Goal: Information Seeking & Learning: Learn about a topic

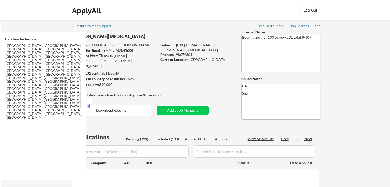
click at [87, 109] on button at bounding box center [88, 106] width 6 height 8
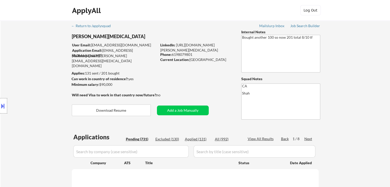
click at [29, 71] on div "Location Inclusions: [GEOGRAPHIC_DATA], [GEOGRAPHIC_DATA] [GEOGRAPHIC_DATA], [G…" at bounding box center [46, 106] width 92 height 149
select select ""pending""
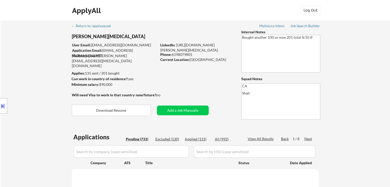
select select ""pending""
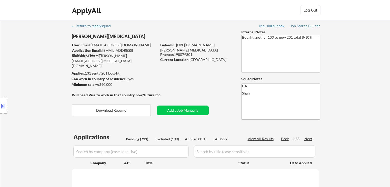
select select ""pending""
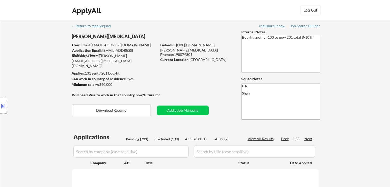
select select ""pending""
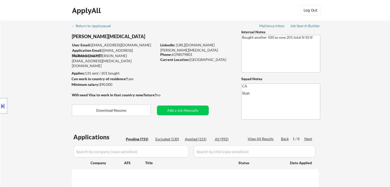
select select ""pending""
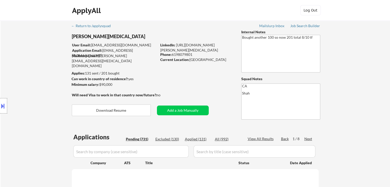
select select ""pending""
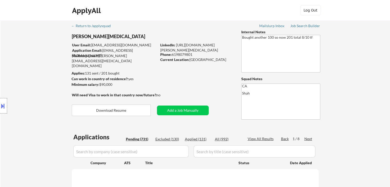
select select ""pending""
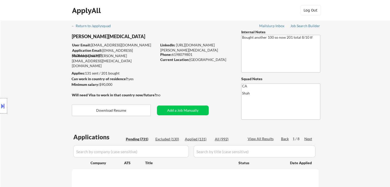
select select ""pending""
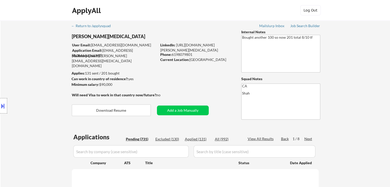
select select ""pending""
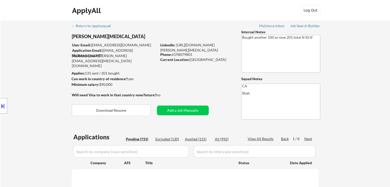
select select ""pending""
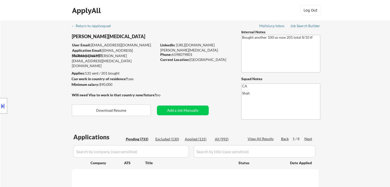
select select ""pending""
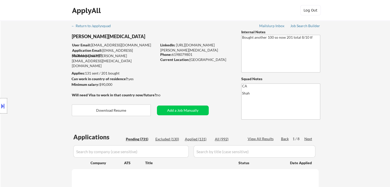
select select ""pending""
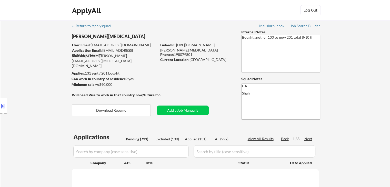
select select ""pending""
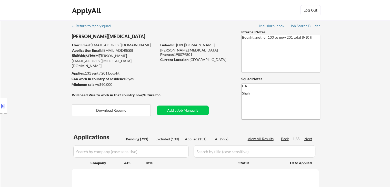
select select ""pending""
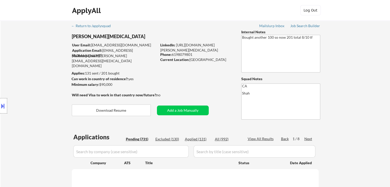
select select ""pending""
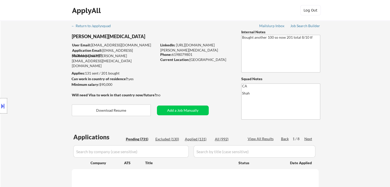
select select ""pending""
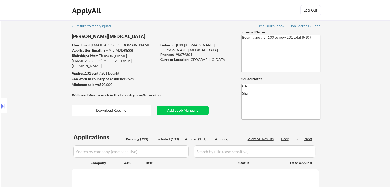
select select ""pending""
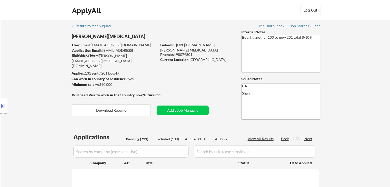
select select ""pending""
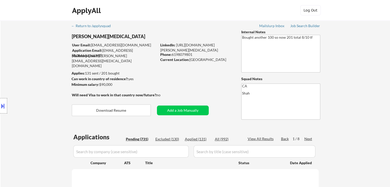
select select ""pending""
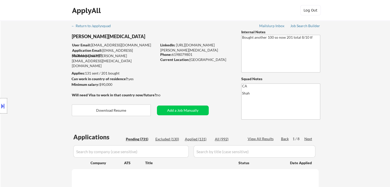
select select ""pending""
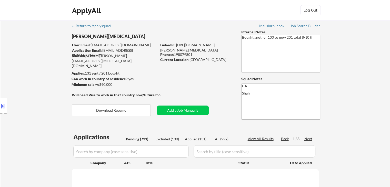
select select ""pending""
click at [29, 71] on div "Location Inclusions: [GEOGRAPHIC_DATA], [GEOGRAPHIC_DATA] [GEOGRAPHIC_DATA], [G…" at bounding box center [46, 106] width 92 height 149
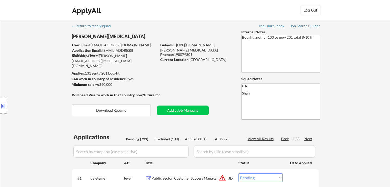
click at [29, 71] on div "Location Inclusions: [GEOGRAPHIC_DATA], [GEOGRAPHIC_DATA] [GEOGRAPHIC_DATA], [G…" at bounding box center [46, 106] width 92 height 149
click at [32, 70] on div "Location Inclusions: [GEOGRAPHIC_DATA], [GEOGRAPHIC_DATA] [GEOGRAPHIC_DATA], [G…" at bounding box center [46, 106] width 92 height 149
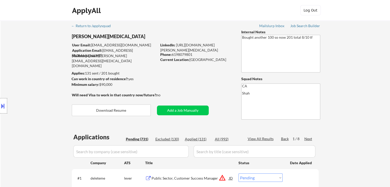
click at [32, 70] on div "Location Inclusions: [GEOGRAPHIC_DATA], [GEOGRAPHIC_DATA] [GEOGRAPHIC_DATA], [G…" at bounding box center [46, 106] width 92 height 149
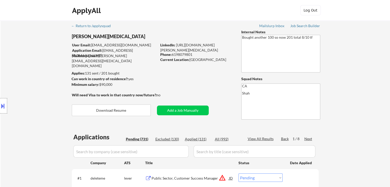
drag, startPoint x: 32, startPoint y: 70, endPoint x: 32, endPoint y: 73, distance: 2.8
click at [32, 73] on div "Location Inclusions: [GEOGRAPHIC_DATA], [GEOGRAPHIC_DATA] [GEOGRAPHIC_DATA], [G…" at bounding box center [46, 106] width 92 height 149
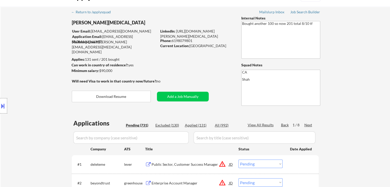
scroll to position [26, 0]
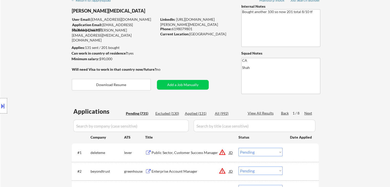
click at [32, 74] on div "Location Inclusions: [GEOGRAPHIC_DATA], [GEOGRAPHIC_DATA] [GEOGRAPHIC_DATA], [G…" at bounding box center [46, 106] width 92 height 149
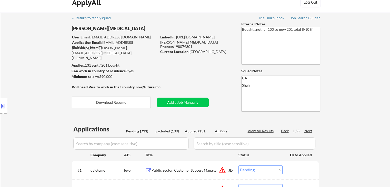
scroll to position [0, 0]
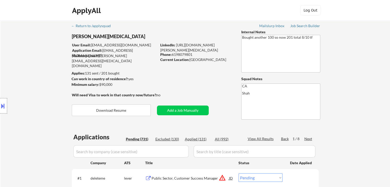
click at [32, 74] on div "Location Inclusions: [GEOGRAPHIC_DATA], [GEOGRAPHIC_DATA] [GEOGRAPHIC_DATA], [G…" at bounding box center [46, 106] width 92 height 149
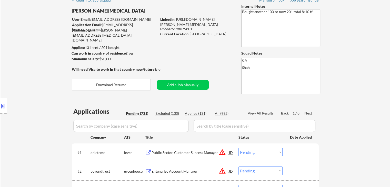
click at [43, 67] on div "Location Inclusions: [GEOGRAPHIC_DATA], [GEOGRAPHIC_DATA] [GEOGRAPHIC_DATA], [G…" at bounding box center [46, 106] width 92 height 149
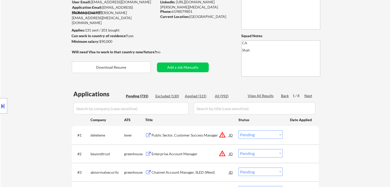
scroll to position [51, 0]
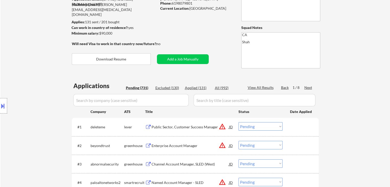
click at [42, 68] on div "Location Inclusions: [GEOGRAPHIC_DATA], [GEOGRAPHIC_DATA] [GEOGRAPHIC_DATA], [G…" at bounding box center [46, 106] width 92 height 149
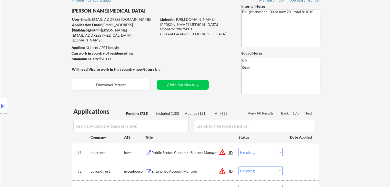
click at [42, 68] on div "Location Inclusions: [GEOGRAPHIC_DATA], [GEOGRAPHIC_DATA] [GEOGRAPHIC_DATA], [G…" at bounding box center [46, 106] width 92 height 149
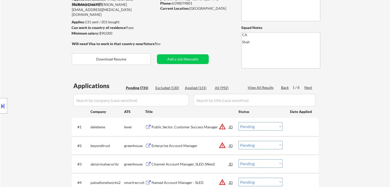
click at [42, 69] on div "Location Inclusions: [GEOGRAPHIC_DATA], [GEOGRAPHIC_DATA] [GEOGRAPHIC_DATA], [G…" at bounding box center [46, 106] width 92 height 149
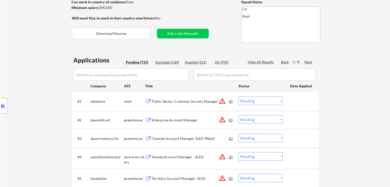
click at [42, 69] on div "Location Inclusions: [GEOGRAPHIC_DATA], [GEOGRAPHIC_DATA] [GEOGRAPHIC_DATA], [G…" at bounding box center [46, 106] width 92 height 149
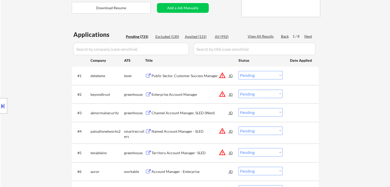
click at [42, 69] on div "Location Inclusions: [GEOGRAPHIC_DATA], [GEOGRAPHIC_DATA] [GEOGRAPHIC_DATA], [G…" at bounding box center [46, 106] width 92 height 149
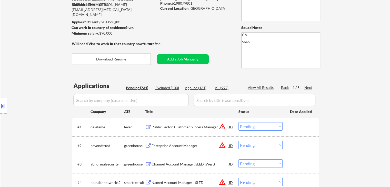
click at [42, 69] on div "Location Inclusions: [GEOGRAPHIC_DATA], [GEOGRAPHIC_DATA] [GEOGRAPHIC_DATA], [G…" at bounding box center [46, 106] width 92 height 149
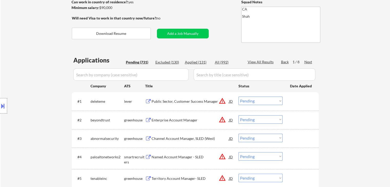
click at [42, 69] on div "Location Inclusions: [GEOGRAPHIC_DATA], [GEOGRAPHIC_DATA] [GEOGRAPHIC_DATA], [G…" at bounding box center [46, 106] width 92 height 149
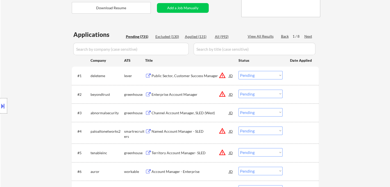
click at [40, 76] on div "Location Inclusions: [GEOGRAPHIC_DATA], [GEOGRAPHIC_DATA] [GEOGRAPHIC_DATA], [G…" at bounding box center [46, 106] width 92 height 149
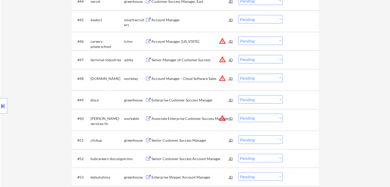
click at [49, 72] on div "Location Inclusions: [GEOGRAPHIC_DATA], [GEOGRAPHIC_DATA] [GEOGRAPHIC_DATA], [G…" at bounding box center [46, 106] width 92 height 149
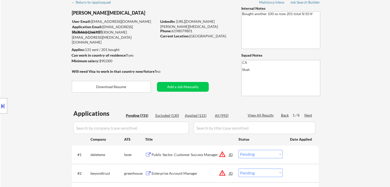
scroll to position [0, 0]
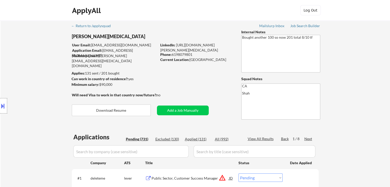
click at [309, 140] on div "Next" at bounding box center [308, 138] width 8 height 5
click at [308, 140] on div "Next" at bounding box center [308, 138] width 8 height 5
click at [22, 76] on div "Location Inclusions: [GEOGRAPHIC_DATA], [GEOGRAPHIC_DATA] [GEOGRAPHIC_DATA], [G…" at bounding box center [46, 106] width 92 height 149
click at [22, 48] on div "Location Inclusions: [GEOGRAPHIC_DATA], [GEOGRAPHIC_DATA] [GEOGRAPHIC_DATA], [G…" at bounding box center [46, 106] width 92 height 149
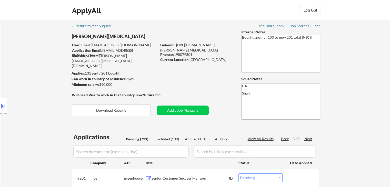
click at [22, 48] on div "Location Inclusions: [GEOGRAPHIC_DATA], [GEOGRAPHIC_DATA] [GEOGRAPHIC_DATA], [G…" at bounding box center [46, 106] width 92 height 149
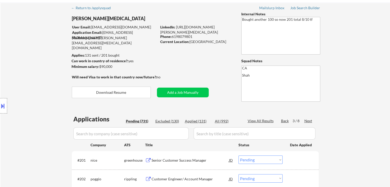
scroll to position [26, 0]
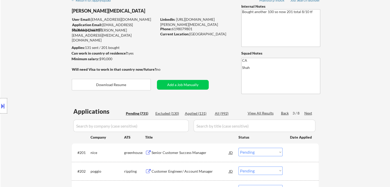
click at [22, 48] on div "Location Inclusions: [GEOGRAPHIC_DATA], [GEOGRAPHIC_DATA] [GEOGRAPHIC_DATA], [G…" at bounding box center [46, 106] width 92 height 149
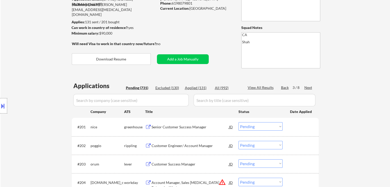
click at [22, 48] on div "Location Inclusions: [GEOGRAPHIC_DATA], [GEOGRAPHIC_DATA] [GEOGRAPHIC_DATA], [G…" at bounding box center [46, 106] width 92 height 149
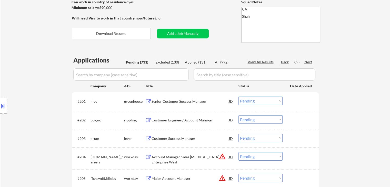
click at [22, 48] on div "Location Inclusions: [GEOGRAPHIC_DATA], [GEOGRAPHIC_DATA] [GEOGRAPHIC_DATA], [G…" at bounding box center [46, 106] width 92 height 149
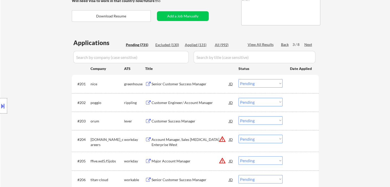
scroll to position [103, 0]
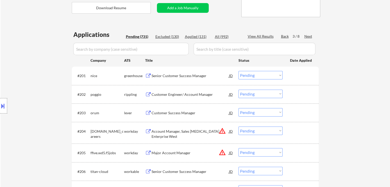
click at [22, 48] on div "Location Inclusions: [GEOGRAPHIC_DATA], [GEOGRAPHIC_DATA] [GEOGRAPHIC_DATA], [G…" at bounding box center [46, 106] width 92 height 149
click at [22, 49] on div "Location Inclusions: [GEOGRAPHIC_DATA], [GEOGRAPHIC_DATA] [GEOGRAPHIC_DATA], [G…" at bounding box center [46, 106] width 92 height 149
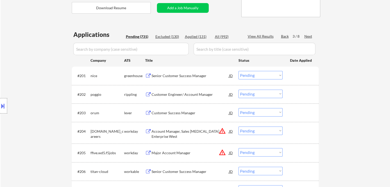
click at [22, 50] on div "Location Inclusions: [GEOGRAPHIC_DATA], [GEOGRAPHIC_DATA] [GEOGRAPHIC_DATA], [G…" at bounding box center [46, 106] width 92 height 149
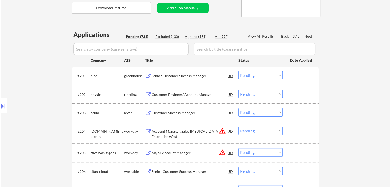
click at [30, 63] on div "Location Inclusions: [GEOGRAPHIC_DATA], [GEOGRAPHIC_DATA] [GEOGRAPHIC_DATA], [G…" at bounding box center [46, 106] width 92 height 149
click at [176, 78] on div "Senior Customer Success Manager" at bounding box center [190, 75] width 77 height 5
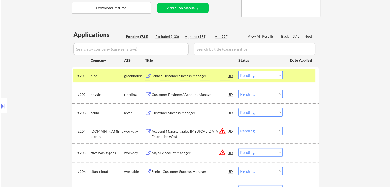
click at [173, 96] on div "Customer Engineer/ Account Manager" at bounding box center [190, 94] width 77 height 5
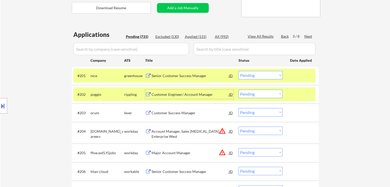
click at [170, 112] on div "Customer Success Manager" at bounding box center [190, 113] width 77 height 5
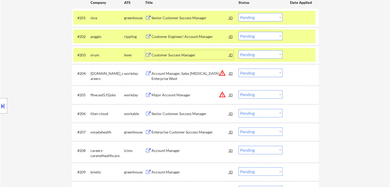
scroll to position [180, 0]
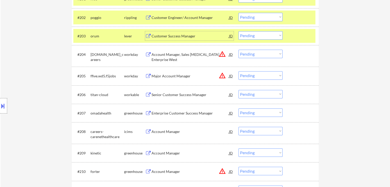
click at [171, 95] on div "Senior Customer Success Manager" at bounding box center [190, 94] width 77 height 5
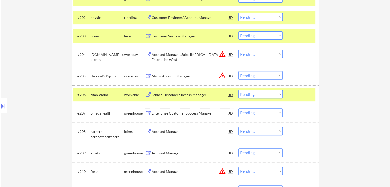
click at [158, 111] on div "Enterprise Customer Success Manager" at bounding box center [190, 113] width 77 height 5
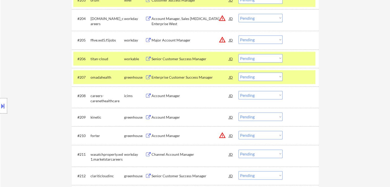
scroll to position [231, 0]
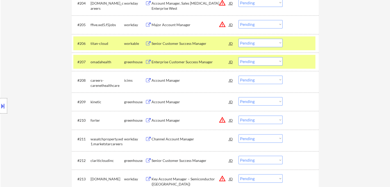
drag, startPoint x: 261, startPoint y: 61, endPoint x: 260, endPoint y: 64, distance: 3.4
click at [260, 61] on select "Choose an option... Pending Applied Excluded (Questions) Excluded (Expired) Exc…" at bounding box center [261, 61] width 44 height 8
click at [239, 57] on select "Choose an option... Pending Applied Excluded (Questions) Excluded (Expired) Exc…" at bounding box center [261, 61] width 44 height 8
select select ""pending""
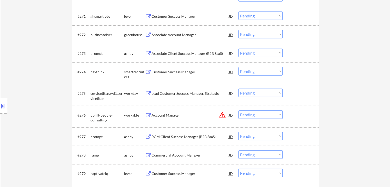
scroll to position [181, 0]
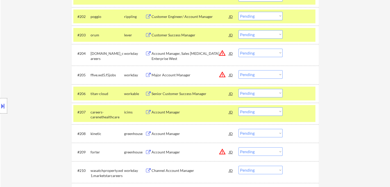
click at [267, 94] on select "Choose an option... Pending Applied Excluded (Questions) Excluded (Expired) Exc…" at bounding box center [261, 93] width 44 height 8
click at [239, 89] on select "Choose an option... Pending Applied Excluded (Questions) Excluded (Expired) Exc…" at bounding box center [261, 93] width 44 height 8
select select ""pending""
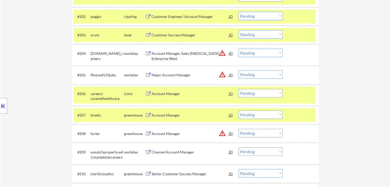
click at [10, 41] on div "Location Inclusions: [GEOGRAPHIC_DATA], [GEOGRAPHIC_DATA] [GEOGRAPHIC_DATA], [G…" at bounding box center [46, 106] width 92 height 149
click at [40, 38] on div "Location Inclusions: [GEOGRAPHIC_DATA], [GEOGRAPHIC_DATA] [GEOGRAPHIC_DATA], [G…" at bounding box center [46, 106] width 92 height 149
click at [268, 35] on select "Choose an option... Pending Applied Excluded (Questions) Excluded (Expired) Exc…" at bounding box center [261, 34] width 44 height 8
click at [239, 30] on select "Choose an option... Pending Applied Excluded (Questions) Excluded (Expired) Exc…" at bounding box center [261, 34] width 44 height 8
select select ""pending""
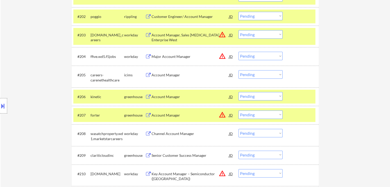
click at [36, 40] on div "Location Inclusions: [GEOGRAPHIC_DATA], [GEOGRAPHIC_DATA] [GEOGRAPHIC_DATA], [G…" at bounding box center [46, 106] width 92 height 149
click at [37, 51] on div "Location Inclusions: [GEOGRAPHIC_DATA], [GEOGRAPHIC_DATA] [GEOGRAPHIC_DATA], [G…" at bounding box center [46, 106] width 92 height 149
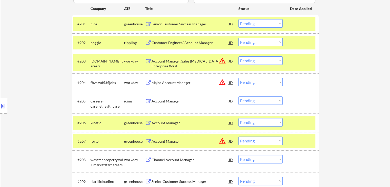
scroll to position [129, 0]
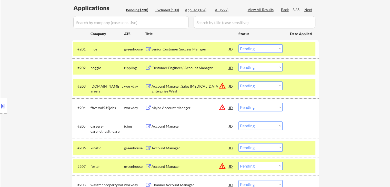
click at [262, 67] on select "Choose an option... Pending Applied Excluded (Questions) Excluded (Expired) Exc…" at bounding box center [261, 67] width 44 height 8
click at [239, 63] on select "Choose an option... Pending Applied Excluded (Questions) Excluded (Expired) Exc…" at bounding box center [261, 67] width 44 height 8
click at [29, 62] on div "Location Inclusions: [GEOGRAPHIC_DATA], [GEOGRAPHIC_DATA] [GEOGRAPHIC_DATA], [G…" at bounding box center [46, 106] width 92 height 149
select select ""pending""
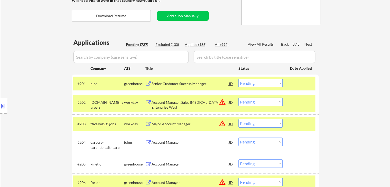
scroll to position [104, 0]
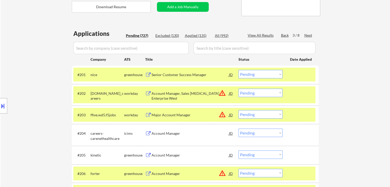
click at [303, 78] on div at bounding box center [301, 74] width 23 height 9
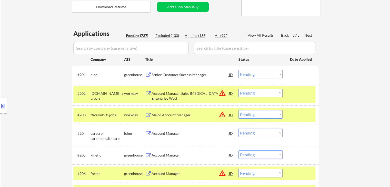
drag, startPoint x: 298, startPoint y: 96, endPoint x: 299, endPoint y: 107, distance: 11.0
click at [299, 96] on div at bounding box center [301, 93] width 23 height 9
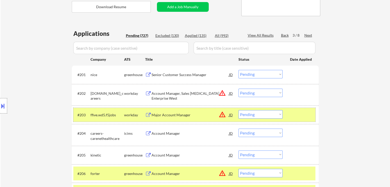
click at [298, 115] on div at bounding box center [301, 114] width 23 height 9
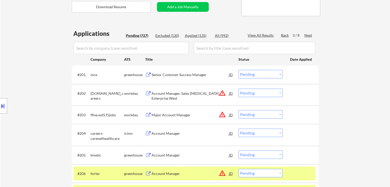
scroll to position [206, 0]
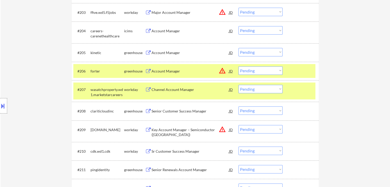
click at [297, 72] on div at bounding box center [301, 70] width 23 height 9
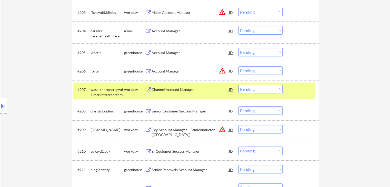
click at [295, 90] on div at bounding box center [301, 89] width 23 height 9
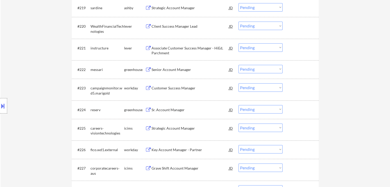
scroll to position [514, 0]
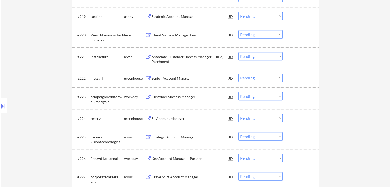
click at [34, 55] on div "Location Inclusions: [GEOGRAPHIC_DATA], [GEOGRAPHIC_DATA] [GEOGRAPHIC_DATA], [G…" at bounding box center [46, 106] width 92 height 149
click at [32, 53] on div "Location Inclusions: [GEOGRAPHIC_DATA], [GEOGRAPHIC_DATA] [GEOGRAPHIC_DATA], [G…" at bounding box center [46, 106] width 92 height 149
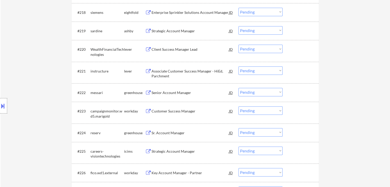
scroll to position [488, 0]
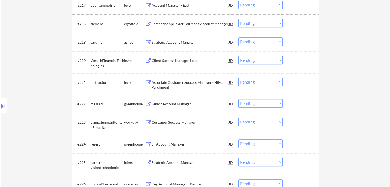
drag, startPoint x: 9, startPoint y: 45, endPoint x: 26, endPoint y: 62, distance: 24.1
click at [9, 45] on div "Location Inclusions: [GEOGRAPHIC_DATA], [GEOGRAPHIC_DATA] [GEOGRAPHIC_DATA], [G…" at bounding box center [46, 106] width 92 height 149
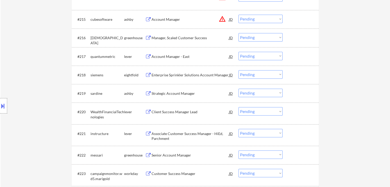
click at [29, 80] on div "Location Inclusions: [GEOGRAPHIC_DATA], [GEOGRAPHIC_DATA] [GEOGRAPHIC_DATA], [G…" at bounding box center [46, 106] width 92 height 149
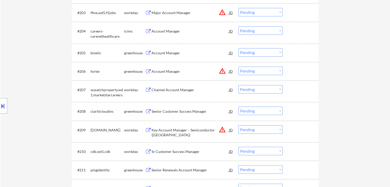
scroll to position [231, 0]
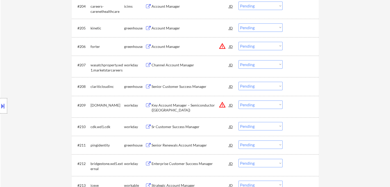
click at [164, 28] on div "Account Manager" at bounding box center [190, 28] width 77 height 5
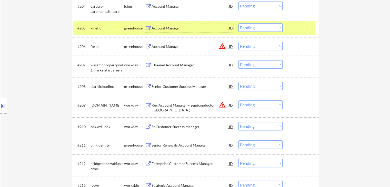
click at [167, 27] on div "Account Manager" at bounding box center [190, 28] width 77 height 5
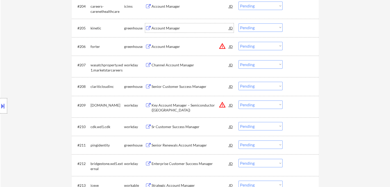
click at [169, 86] on div "Senior Customer Success Manager" at bounding box center [190, 86] width 77 height 5
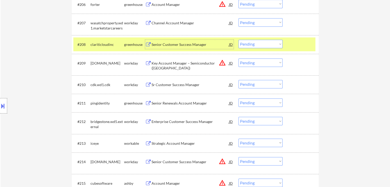
scroll to position [282, 0]
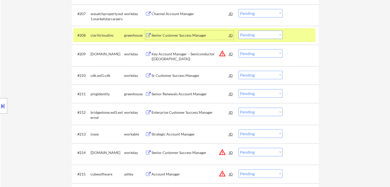
click at [169, 94] on div "Senior Renewals Account Manager" at bounding box center [190, 94] width 77 height 5
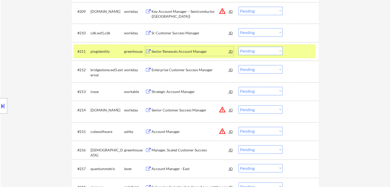
scroll to position [333, 0]
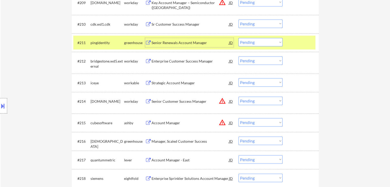
click at [161, 86] on div "Strategic Account Manager" at bounding box center [190, 82] width 77 height 9
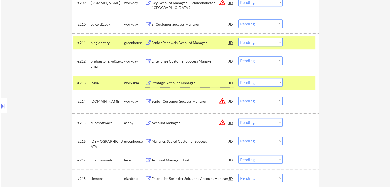
click at [4, 111] on div at bounding box center [3, 105] width 7 height 15
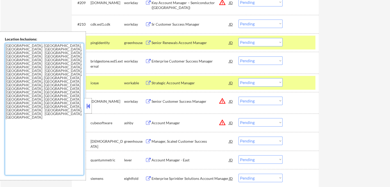
drag, startPoint x: 38, startPoint y: 64, endPoint x: 0, endPoint y: 46, distance: 41.4
click at [0, 43] on div "Location Inclusions: [GEOGRAPHIC_DATA], [GEOGRAPHIC_DATA] [GEOGRAPHIC_DATA], [G…" at bounding box center [43, 106] width 86 height 149
click at [35, 84] on textarea "[GEOGRAPHIC_DATA], [GEOGRAPHIC_DATA], [GEOGRAPHIC_DATA] [GEOGRAPHIC_DATA], [GEO…" at bounding box center [44, 109] width 79 height 132
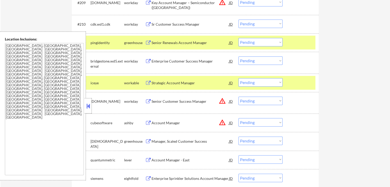
click at [88, 108] on button at bounding box center [88, 106] width 6 height 8
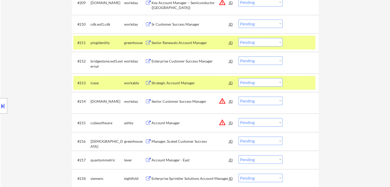
click at [43, 76] on div "Location Inclusions: [GEOGRAPHIC_DATA], [GEOGRAPHIC_DATA] [GEOGRAPHIC_DATA], [G…" at bounding box center [46, 106] width 92 height 149
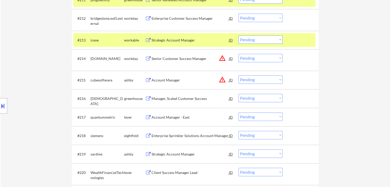
scroll to position [385, 0]
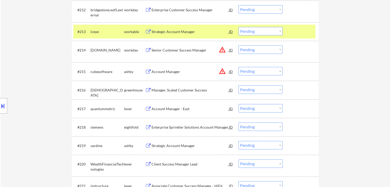
click at [43, 77] on div "Location Inclusions: [GEOGRAPHIC_DATA], [GEOGRAPHIC_DATA] [GEOGRAPHIC_DATA], [G…" at bounding box center [46, 106] width 92 height 149
click at [38, 73] on div "Location Inclusions: [GEOGRAPHIC_DATA], [GEOGRAPHIC_DATA] [GEOGRAPHIC_DATA], [G…" at bounding box center [46, 106] width 92 height 149
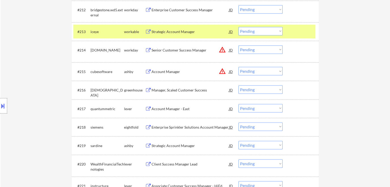
click at [38, 73] on div "Location Inclusions: [GEOGRAPHIC_DATA], [GEOGRAPHIC_DATA] [GEOGRAPHIC_DATA], [G…" at bounding box center [46, 106] width 92 height 149
click at [52, 82] on div "Location Inclusions: [GEOGRAPHIC_DATA], [GEOGRAPHIC_DATA] [GEOGRAPHIC_DATA], [G…" at bounding box center [46, 106] width 92 height 149
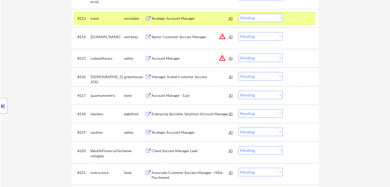
scroll to position [410, 0]
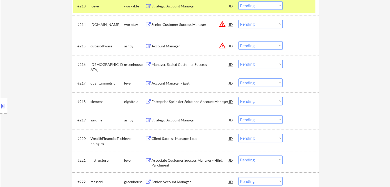
click at [45, 73] on div "Location Inclusions: [GEOGRAPHIC_DATA], [GEOGRAPHIC_DATA] [GEOGRAPHIC_DATA], [G…" at bounding box center [46, 106] width 92 height 149
click at [43, 73] on div "Location Inclusions: [GEOGRAPHIC_DATA], [GEOGRAPHIC_DATA] [GEOGRAPHIC_DATA], [G…" at bounding box center [46, 106] width 92 height 149
click at [40, 72] on div "Location Inclusions: [GEOGRAPHIC_DATA], [GEOGRAPHIC_DATA] [GEOGRAPHIC_DATA], [G…" at bounding box center [46, 106] width 92 height 149
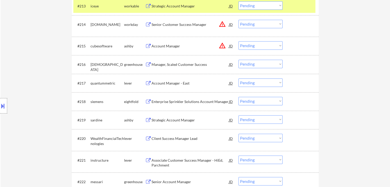
click at [40, 73] on div "Location Inclusions: [GEOGRAPHIC_DATA], [GEOGRAPHIC_DATA] [GEOGRAPHIC_DATA], [G…" at bounding box center [46, 106] width 92 height 149
click at [40, 74] on div "Location Inclusions: [GEOGRAPHIC_DATA], [GEOGRAPHIC_DATA] [GEOGRAPHIC_DATA], [G…" at bounding box center [46, 106] width 92 height 149
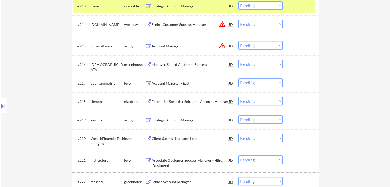
click at [40, 74] on div "Location Inclusions: [GEOGRAPHIC_DATA], [GEOGRAPHIC_DATA] [GEOGRAPHIC_DATA], [G…" at bounding box center [46, 106] width 92 height 149
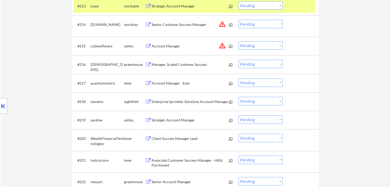
click at [41, 74] on div "Location Inclusions: [GEOGRAPHIC_DATA], [GEOGRAPHIC_DATA] [GEOGRAPHIC_DATA], [G…" at bounding box center [46, 106] width 92 height 149
click at [41, 75] on div "Location Inclusions: [GEOGRAPHIC_DATA], [GEOGRAPHIC_DATA] [GEOGRAPHIC_DATA], [G…" at bounding box center [46, 106] width 92 height 149
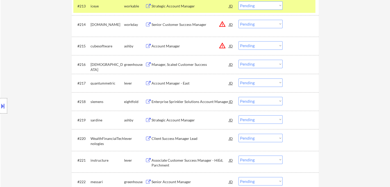
click at [39, 83] on div "Location Inclusions: [GEOGRAPHIC_DATA], [GEOGRAPHIC_DATA] [GEOGRAPHIC_DATA], [G…" at bounding box center [46, 106] width 92 height 149
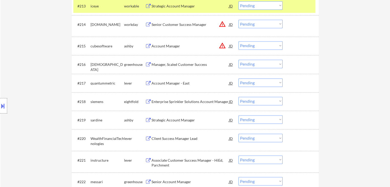
click at [39, 83] on div "Location Inclusions: [GEOGRAPHIC_DATA], [GEOGRAPHIC_DATA] [GEOGRAPHIC_DATA], [G…" at bounding box center [46, 106] width 92 height 149
click at [47, 83] on div "Location Inclusions: [GEOGRAPHIC_DATA], [GEOGRAPHIC_DATA] [GEOGRAPHIC_DATA], [G…" at bounding box center [46, 106] width 92 height 149
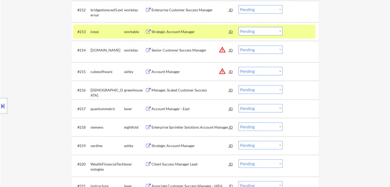
click at [47, 83] on div "Location Inclusions: [GEOGRAPHIC_DATA], [GEOGRAPHIC_DATA] [GEOGRAPHIC_DATA], [G…" at bounding box center [46, 106] width 92 height 149
click at [46, 82] on div "Location Inclusions: [GEOGRAPHIC_DATA], [GEOGRAPHIC_DATA] [GEOGRAPHIC_DATA], [G…" at bounding box center [46, 106] width 92 height 149
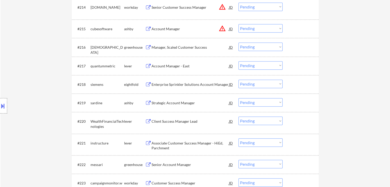
scroll to position [436, 0]
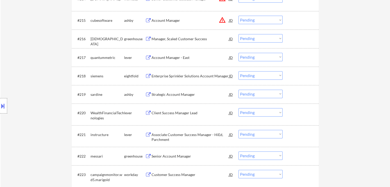
click at [0, 79] on div "Location Inclusions: [GEOGRAPHIC_DATA], [GEOGRAPHIC_DATA] [GEOGRAPHIC_DATA], [G…" at bounding box center [46, 106] width 92 height 149
click at [1, 79] on div "Location Inclusions: [GEOGRAPHIC_DATA], [GEOGRAPHIC_DATA] [GEOGRAPHIC_DATA], [G…" at bounding box center [46, 106] width 92 height 149
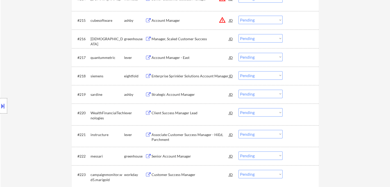
click at [1, 79] on div "Location Inclusions: [GEOGRAPHIC_DATA], [GEOGRAPHIC_DATA] [GEOGRAPHIC_DATA], [G…" at bounding box center [46, 106] width 92 height 149
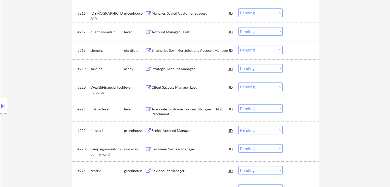
click at [2, 77] on div "Location Inclusions: [GEOGRAPHIC_DATA], [GEOGRAPHIC_DATA] [GEOGRAPHIC_DATA], [G…" at bounding box center [46, 106] width 92 height 149
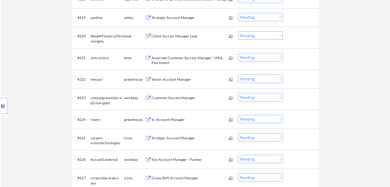
click at [0, 75] on div "Location Inclusions: [GEOGRAPHIC_DATA], [GEOGRAPHIC_DATA] [GEOGRAPHIC_DATA], [G…" at bounding box center [46, 106] width 92 height 149
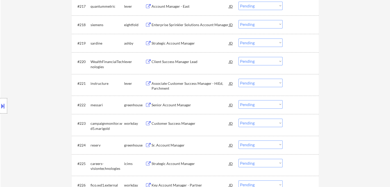
click at [0, 75] on div "Location Inclusions: [GEOGRAPHIC_DATA], [GEOGRAPHIC_DATA] [GEOGRAPHIC_DATA], [G…" at bounding box center [46, 106] width 92 height 149
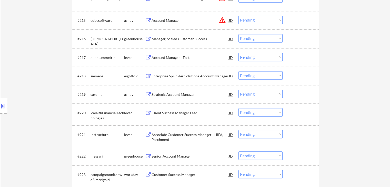
click at [1, 75] on div "Location Inclusions: [GEOGRAPHIC_DATA], [GEOGRAPHIC_DATA] [GEOGRAPHIC_DATA], [G…" at bounding box center [46, 106] width 92 height 149
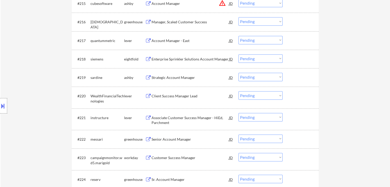
scroll to position [462, 0]
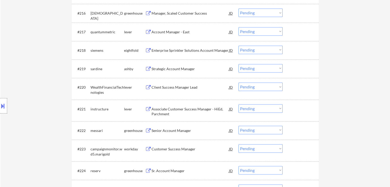
click at [1, 75] on div "Location Inclusions: [GEOGRAPHIC_DATA], [GEOGRAPHIC_DATA] [GEOGRAPHIC_DATA], [G…" at bounding box center [46, 106] width 92 height 149
click at [1, 76] on div "Location Inclusions: [GEOGRAPHIC_DATA], [GEOGRAPHIC_DATA] [GEOGRAPHIC_DATA], [G…" at bounding box center [46, 106] width 92 height 149
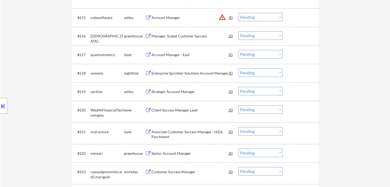
scroll to position [385, 0]
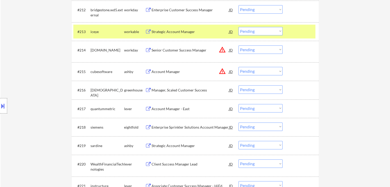
click at [0, 69] on div "Location Inclusions: [GEOGRAPHIC_DATA], [GEOGRAPHIC_DATA] [GEOGRAPHIC_DATA], [G…" at bounding box center [46, 106] width 92 height 149
click at [27, 61] on div "Location Inclusions: [GEOGRAPHIC_DATA], [GEOGRAPHIC_DATA] [GEOGRAPHIC_DATA], [G…" at bounding box center [46, 106] width 92 height 149
click at [25, 60] on div "Location Inclusions: [GEOGRAPHIC_DATA], [GEOGRAPHIC_DATA] [GEOGRAPHIC_DATA], [G…" at bounding box center [46, 106] width 92 height 149
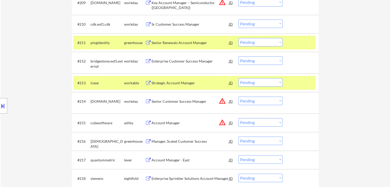
click at [25, 60] on div "Location Inclusions: [GEOGRAPHIC_DATA], [GEOGRAPHIC_DATA] [GEOGRAPHIC_DATA], [G…" at bounding box center [46, 106] width 92 height 149
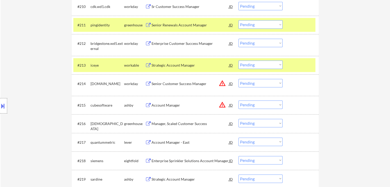
scroll to position [359, 0]
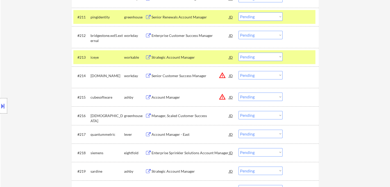
click at [24, 91] on div "Location Inclusions: [GEOGRAPHIC_DATA], [GEOGRAPHIC_DATA] [GEOGRAPHIC_DATA], [G…" at bounding box center [46, 106] width 92 height 149
click at [22, 88] on div "Location Inclusions: [GEOGRAPHIC_DATA], [GEOGRAPHIC_DATA] [GEOGRAPHIC_DATA], [G…" at bounding box center [46, 106] width 92 height 149
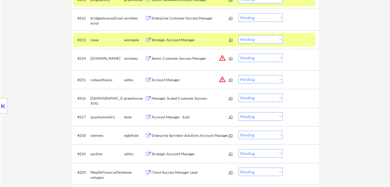
scroll to position [385, 0]
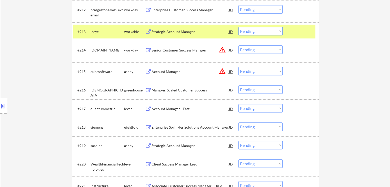
click at [175, 108] on div "Account Manager - East" at bounding box center [190, 108] width 77 height 5
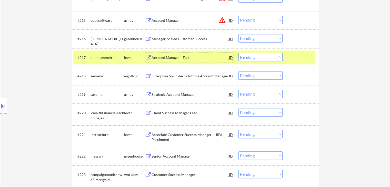
click at [296, 57] on div at bounding box center [301, 57] width 23 height 9
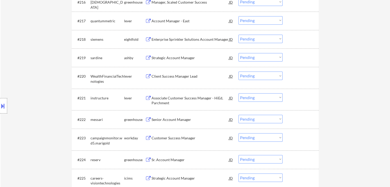
scroll to position [487, 0]
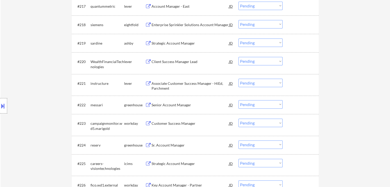
click at [170, 41] on div "Strategic Account Manager" at bounding box center [190, 43] width 77 height 5
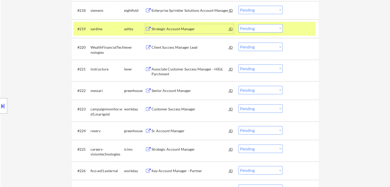
scroll to position [513, 0]
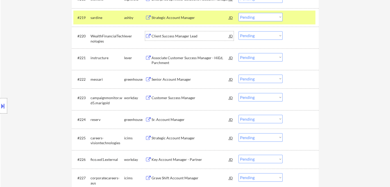
click at [166, 38] on div "Client Success Manager Lead" at bounding box center [190, 36] width 77 height 5
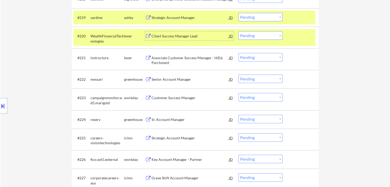
click at [172, 56] on div "Associate Customer Success Manager - HiEd, Parchment" at bounding box center [190, 60] width 77 height 10
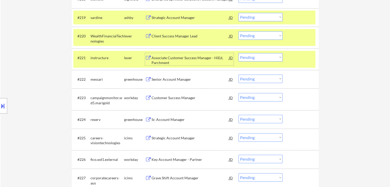
click at [165, 79] on div "Senior Account Manager" at bounding box center [190, 79] width 77 height 5
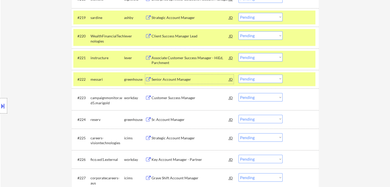
click at [162, 121] on div "Sr. Account Manager" at bounding box center [190, 119] width 77 height 5
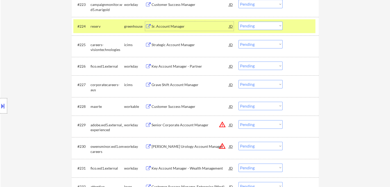
scroll to position [616, 0]
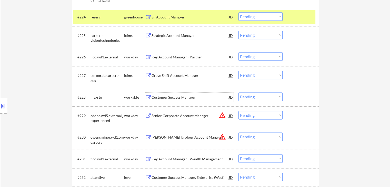
click at [173, 97] on div "Customer Success Manager" at bounding box center [190, 97] width 77 height 5
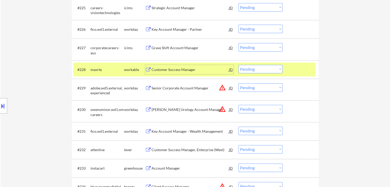
scroll to position [667, 0]
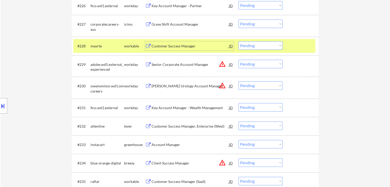
click at [179, 127] on div "Customer Success Manager, Enterprise (West)" at bounding box center [190, 126] width 77 height 5
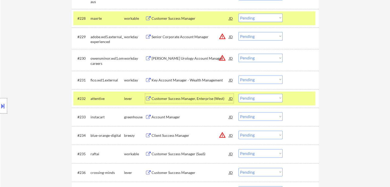
scroll to position [718, 0]
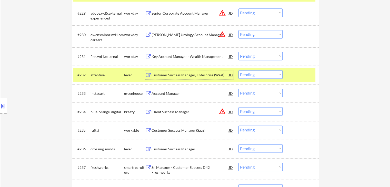
click at [154, 95] on div "Account Manager" at bounding box center [190, 93] width 77 height 5
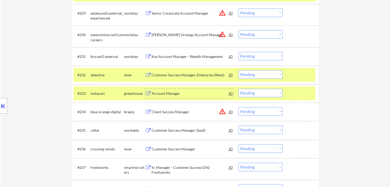
scroll to position [795, 0]
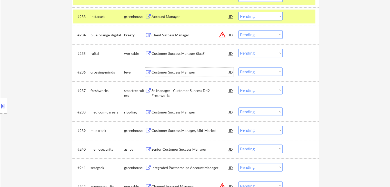
click at [163, 71] on div "Customer Success Manager" at bounding box center [190, 72] width 77 height 5
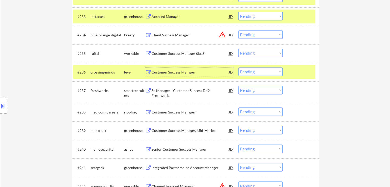
click at [2, 104] on button at bounding box center [3, 106] width 6 height 8
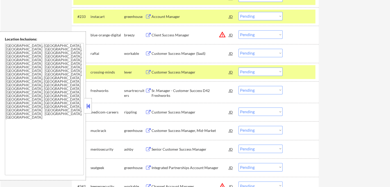
click at [88, 109] on button at bounding box center [88, 106] width 6 height 8
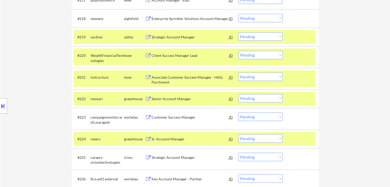
scroll to position [509, 0]
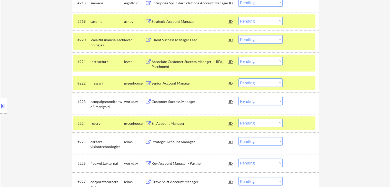
click at [261, 39] on select "Choose an option... Pending Applied Excluded (Questions) Excluded (Expired) Exc…" at bounding box center [261, 39] width 44 height 8
click at [239, 35] on select "Choose an option... Pending Applied Excluded (Questions) Excluded (Expired) Exc…" at bounding box center [261, 39] width 44 height 8
select select ""pending""
click at [30, 50] on div "Location Inclusions: [GEOGRAPHIC_DATA], [GEOGRAPHIC_DATA] [GEOGRAPHIC_DATA], [G…" at bounding box center [46, 106] width 92 height 149
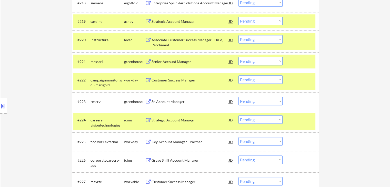
click at [30, 50] on div "Location Inclusions: [GEOGRAPHIC_DATA], [GEOGRAPHIC_DATA] [GEOGRAPHIC_DATA], [G…" at bounding box center [46, 106] width 92 height 149
click at [30, 61] on div "Location Inclusions: [GEOGRAPHIC_DATA], [GEOGRAPHIC_DATA] [GEOGRAPHIC_DATA], [G…" at bounding box center [46, 106] width 92 height 149
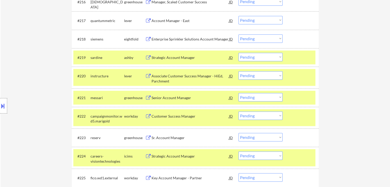
scroll to position [458, 0]
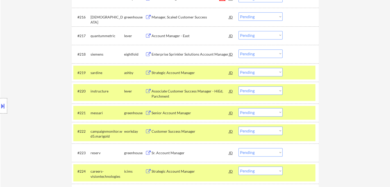
click at [267, 72] on select "Choose an option... Pending Applied Excluded (Questions) Excluded (Expired) Exc…" at bounding box center [261, 72] width 44 height 8
click at [239, 68] on select "Choose an option... Pending Applied Excluded (Questions) Excluded (Expired) Exc…" at bounding box center [261, 72] width 44 height 8
click at [42, 68] on div "Location Inclusions: [GEOGRAPHIC_DATA], [GEOGRAPHIC_DATA] [GEOGRAPHIC_DATA], [G…" at bounding box center [46, 106] width 92 height 149
click at [37, 67] on div "Location Inclusions: [GEOGRAPHIC_DATA], [GEOGRAPHIC_DATA] [GEOGRAPHIC_DATA], [G…" at bounding box center [46, 106] width 92 height 149
select select ""pending""
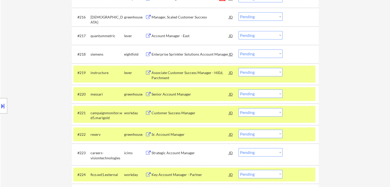
click at [37, 67] on div "Location Inclusions: [GEOGRAPHIC_DATA], [GEOGRAPHIC_DATA] [GEOGRAPHIC_DATA], [G…" at bounding box center [46, 106] width 92 height 149
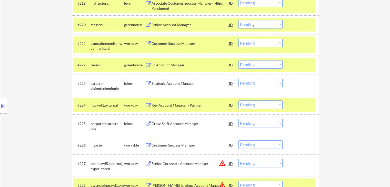
scroll to position [535, 0]
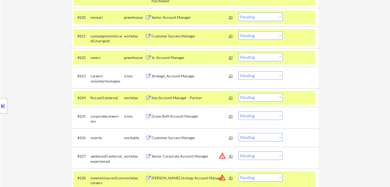
click at [310, 98] on div at bounding box center [301, 97] width 23 height 9
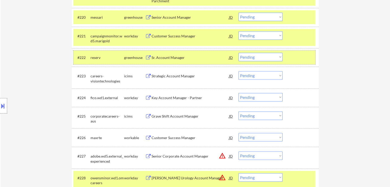
click at [296, 51] on div "#222 reserv greenhouse Sr. Account Manager [PERSON_NAME] an option... Pending A…" at bounding box center [194, 58] width 242 height 14
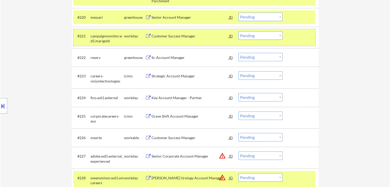
drag, startPoint x: 299, startPoint y: 35, endPoint x: 301, endPoint y: 18, distance: 17.1
click at [299, 34] on div at bounding box center [301, 35] width 23 height 9
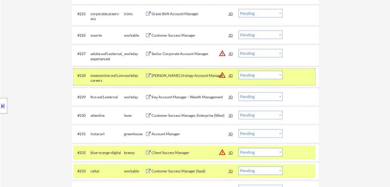
drag, startPoint x: 289, startPoint y: 77, endPoint x: 289, endPoint y: 89, distance: 11.8
click at [289, 78] on div "#228 owensminor.wd1.omcareers workday [PERSON_NAME] Urology Account Manager JD …" at bounding box center [194, 76] width 242 height 17
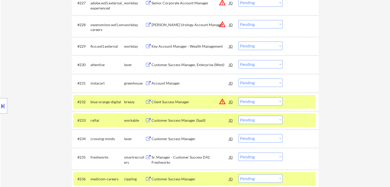
scroll to position [714, 0]
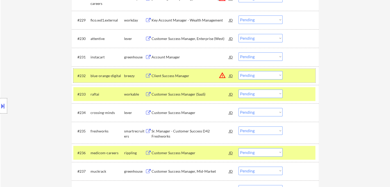
click at [295, 79] on div at bounding box center [301, 75] width 23 height 9
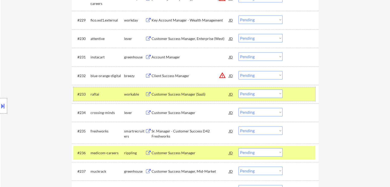
click at [298, 91] on div at bounding box center [301, 94] width 23 height 9
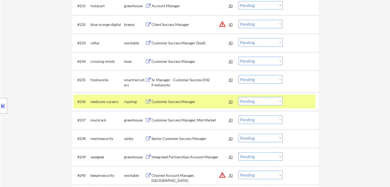
click at [298, 101] on div at bounding box center [301, 101] width 23 height 9
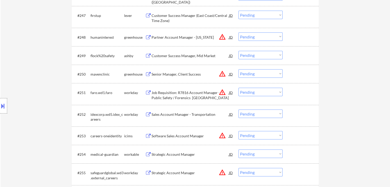
scroll to position [1022, 0]
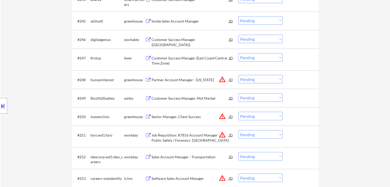
click at [356, 112] on div "← Return to /applysquad Mailslurp Inbox Job Search Builder [PERSON_NAME][MEDICA…" at bounding box center [196, 76] width 390 height 2157
click at [356, 111] on div "← Return to /applysquad Mailslurp Inbox Job Search Builder [PERSON_NAME][MEDICA…" at bounding box center [196, 76] width 390 height 2157
click at [355, 112] on div "← Return to /applysquad Mailslurp Inbox Job Search Builder [PERSON_NAME][MEDICA…" at bounding box center [196, 76] width 390 height 2157
click at [355, 113] on div "← Return to /applysquad Mailslurp Inbox Job Search Builder [PERSON_NAME][MEDICA…" at bounding box center [196, 76] width 390 height 2157
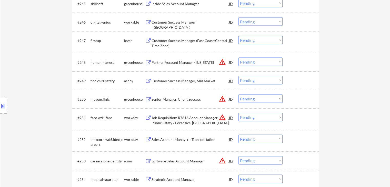
scroll to position [1048, 0]
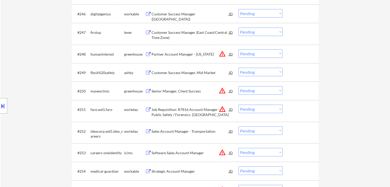
click at [168, 73] on div "Customer Success Manager, Mid Market" at bounding box center [190, 72] width 77 height 5
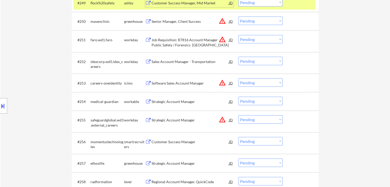
scroll to position [1125, 0]
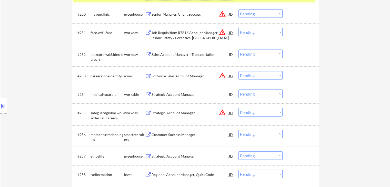
click at [169, 95] on div "Strategic Account Manager" at bounding box center [190, 94] width 77 height 5
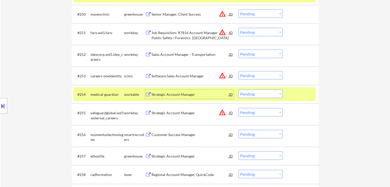
scroll to position [1150, 0]
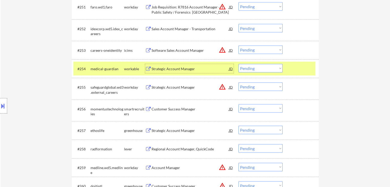
click at [173, 111] on div "Customer Success Manager" at bounding box center [190, 109] width 77 height 5
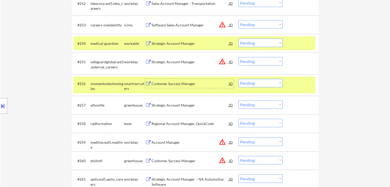
scroll to position [1176, 0]
click at [168, 105] on div "Strategic Account Manager" at bounding box center [190, 105] width 77 height 5
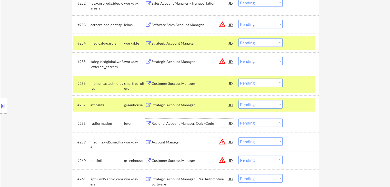
drag, startPoint x: 173, startPoint y: 124, endPoint x: 167, endPoint y: 125, distance: 5.6
click at [172, 124] on div "Regional Account Manager, QuickCode" at bounding box center [190, 123] width 77 height 5
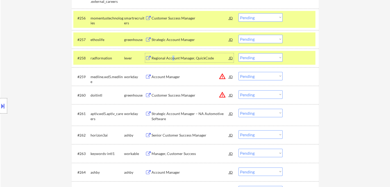
scroll to position [1253, 0]
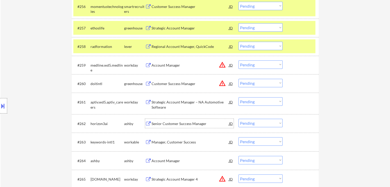
click at [172, 125] on div "Senior Customer Success Manager" at bounding box center [190, 123] width 77 height 5
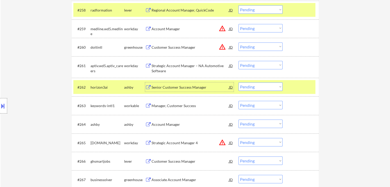
scroll to position [1304, 0]
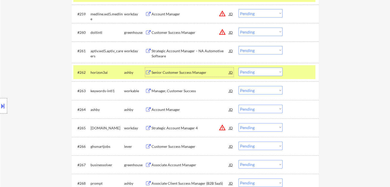
click at [163, 92] on div "Manager, Customer Success" at bounding box center [190, 90] width 77 height 5
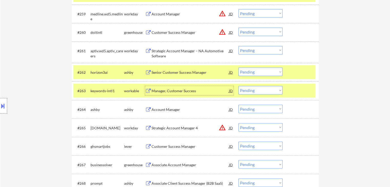
click at [157, 110] on div "Account Manager" at bounding box center [190, 109] width 77 height 5
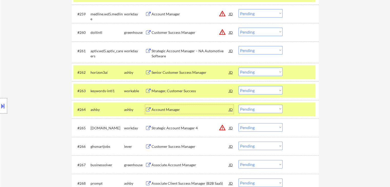
click at [0, 106] on button at bounding box center [3, 106] width 6 height 8
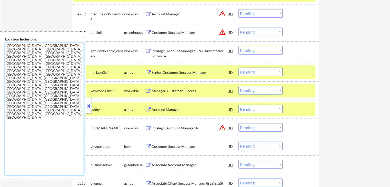
drag, startPoint x: 57, startPoint y: 70, endPoint x: 0, endPoint y: 45, distance: 62.5
click at [0, 45] on div "Location Inclusions: [GEOGRAPHIC_DATA], [GEOGRAPHIC_DATA] [GEOGRAPHIC_DATA], [G…" at bounding box center [43, 106] width 86 height 149
drag, startPoint x: 89, startPoint y: 105, endPoint x: 114, endPoint y: 7, distance: 101.5
click at [89, 102] on div at bounding box center [88, 105] width 7 height 15
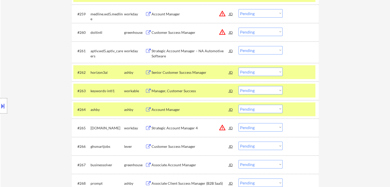
click at [40, 56] on div "Location Inclusions: [GEOGRAPHIC_DATA], [GEOGRAPHIC_DATA] [GEOGRAPHIC_DATA], [G…" at bounding box center [46, 106] width 92 height 149
click at [273, 73] on select "Choose an option... Pending Applied Excluded (Questions) Excluded (Expired) Exc…" at bounding box center [261, 72] width 44 height 8
click at [239, 68] on select "Choose an option... Pending Applied Excluded (Questions) Excluded (Expired) Exc…" at bounding box center [261, 72] width 44 height 8
select select ""pending""
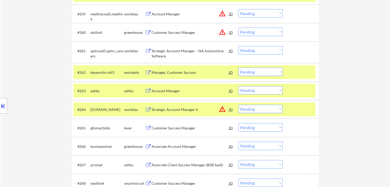
click at [27, 39] on div "Location Inclusions: [GEOGRAPHIC_DATA], [GEOGRAPHIC_DATA] [GEOGRAPHIC_DATA], [G…" at bounding box center [46, 106] width 92 height 149
click at [29, 53] on div "Location Inclusions: [GEOGRAPHIC_DATA], [GEOGRAPHIC_DATA] [GEOGRAPHIC_DATA], [G…" at bounding box center [46, 106] width 92 height 149
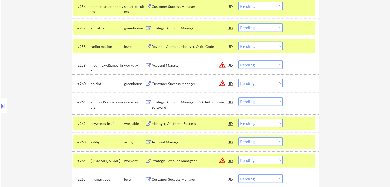
scroll to position [1126, 0]
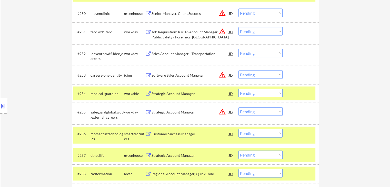
click at [270, 93] on select "Choose an option... Pending Applied Excluded (Questions) Excluded (Expired) Exc…" at bounding box center [261, 93] width 44 height 8
click at [239, 89] on select "Choose an option... Pending Applied Excluded (Questions) Excluded (Expired) Exc…" at bounding box center [261, 93] width 44 height 8
select select ""pending""
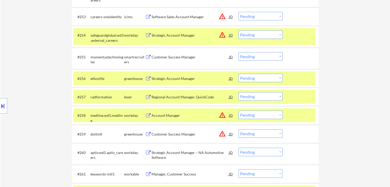
scroll to position [1202, 0]
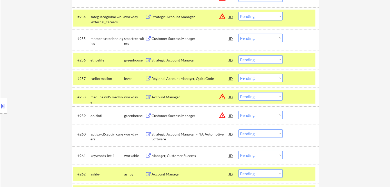
click at [31, 64] on div "Location Inclusions: [GEOGRAPHIC_DATA], [GEOGRAPHIC_DATA] [GEOGRAPHIC_DATA], [G…" at bounding box center [46, 106] width 92 height 149
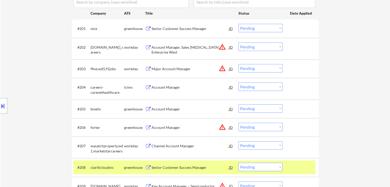
scroll to position [154, 0]
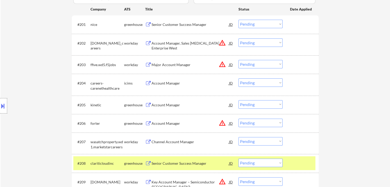
click at [48, 101] on div "Location Inclusions: [GEOGRAPHIC_DATA], [GEOGRAPHIC_DATA] [GEOGRAPHIC_DATA], [G…" at bounding box center [46, 106] width 92 height 149
click at [45, 90] on div "Location Inclusions: [GEOGRAPHIC_DATA], [GEOGRAPHIC_DATA] [GEOGRAPHIC_DATA], [G…" at bounding box center [46, 106] width 92 height 149
click at [48, 83] on div "Location Inclusions: [GEOGRAPHIC_DATA], [GEOGRAPHIC_DATA] [GEOGRAPHIC_DATA], [G…" at bounding box center [46, 106] width 92 height 149
click at [43, 32] on div "Location Inclusions: [GEOGRAPHIC_DATA], [GEOGRAPHIC_DATA] [GEOGRAPHIC_DATA], [G…" at bounding box center [46, 106] width 92 height 149
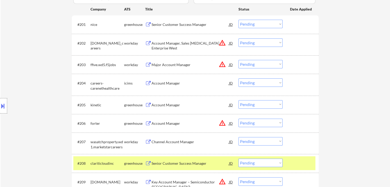
click at [44, 32] on div "Location Inclusions: [GEOGRAPHIC_DATA], [GEOGRAPHIC_DATA] [GEOGRAPHIC_DATA], [G…" at bounding box center [46, 106] width 92 height 149
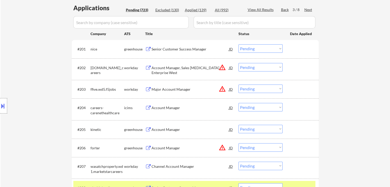
scroll to position [128, 0]
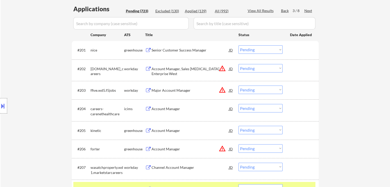
click at [36, 73] on div "Location Inclusions: [GEOGRAPHIC_DATA], [GEOGRAPHIC_DATA] [GEOGRAPHIC_DATA], [G…" at bounding box center [46, 106] width 92 height 149
click at [38, 68] on div "Location Inclusions: [GEOGRAPHIC_DATA], [GEOGRAPHIC_DATA] [GEOGRAPHIC_DATA], [G…" at bounding box center [46, 106] width 92 height 149
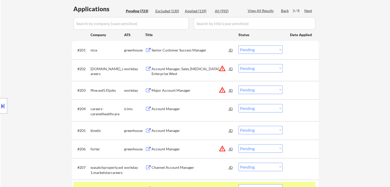
click at [38, 68] on div "Location Inclusions: [GEOGRAPHIC_DATA], [GEOGRAPHIC_DATA] [GEOGRAPHIC_DATA], [G…" at bounding box center [46, 106] width 92 height 149
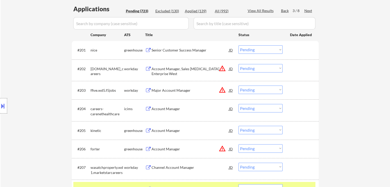
click at [31, 84] on div "Location Inclusions: [GEOGRAPHIC_DATA], [GEOGRAPHIC_DATA] [GEOGRAPHIC_DATA], [G…" at bounding box center [46, 106] width 92 height 149
click at [31, 82] on div "Location Inclusions: [GEOGRAPHIC_DATA], [GEOGRAPHIC_DATA] [GEOGRAPHIC_DATA], [G…" at bounding box center [46, 106] width 92 height 149
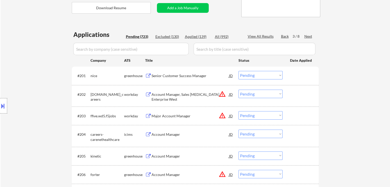
click at [31, 82] on div "Location Inclusions: [GEOGRAPHIC_DATA], [GEOGRAPHIC_DATA] [GEOGRAPHIC_DATA], [G…" at bounding box center [46, 106] width 92 height 149
click at [30, 82] on div "Location Inclusions: [GEOGRAPHIC_DATA], [GEOGRAPHIC_DATA] [GEOGRAPHIC_DATA], [G…" at bounding box center [46, 106] width 92 height 149
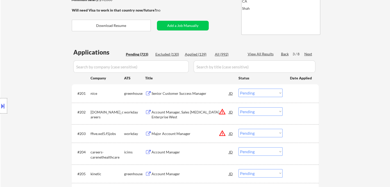
scroll to position [77, 0]
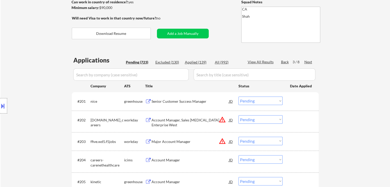
click at [30, 82] on div "Location Inclusions: [GEOGRAPHIC_DATA], [GEOGRAPHIC_DATA] [GEOGRAPHIC_DATA], [G…" at bounding box center [46, 106] width 92 height 149
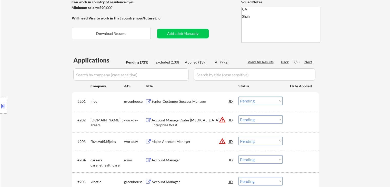
click at [30, 82] on div "Location Inclusions: [GEOGRAPHIC_DATA], [GEOGRAPHIC_DATA] [GEOGRAPHIC_DATA], [G…" at bounding box center [46, 106] width 92 height 149
click at [30, 81] on div "Location Inclusions: [GEOGRAPHIC_DATA], [GEOGRAPHIC_DATA] [GEOGRAPHIC_DATA], [G…" at bounding box center [46, 106] width 92 height 149
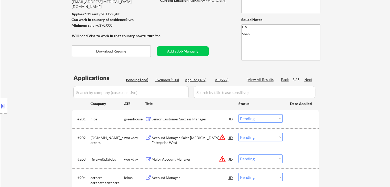
scroll to position [51, 0]
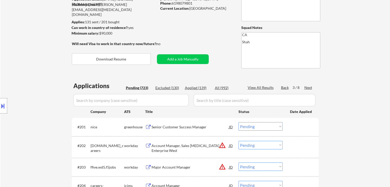
click at [30, 81] on div "Location Inclusions: [GEOGRAPHIC_DATA], [GEOGRAPHIC_DATA] [GEOGRAPHIC_DATA], [G…" at bounding box center [46, 106] width 92 height 149
click at [27, 79] on div "Location Inclusions: [GEOGRAPHIC_DATA], [GEOGRAPHIC_DATA] [GEOGRAPHIC_DATA], [G…" at bounding box center [46, 106] width 92 height 149
click at [27, 78] on div "Location Inclusions: [GEOGRAPHIC_DATA], [GEOGRAPHIC_DATA] [GEOGRAPHIC_DATA], [G…" at bounding box center [46, 106] width 92 height 149
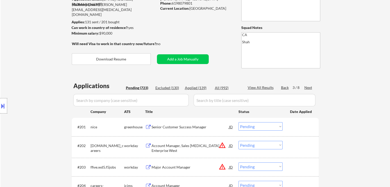
click at [27, 78] on div "Location Inclusions: [GEOGRAPHIC_DATA], [GEOGRAPHIC_DATA] [GEOGRAPHIC_DATA], [G…" at bounding box center [46, 106] width 92 height 149
click at [29, 79] on div "Location Inclusions: [GEOGRAPHIC_DATA], [GEOGRAPHIC_DATA] [GEOGRAPHIC_DATA], [G…" at bounding box center [46, 106] width 92 height 149
click at [29, 78] on div "Location Inclusions: [GEOGRAPHIC_DATA], [GEOGRAPHIC_DATA] [GEOGRAPHIC_DATA], [G…" at bounding box center [46, 106] width 92 height 149
click at [29, 77] on div "Location Inclusions: [GEOGRAPHIC_DATA], [GEOGRAPHIC_DATA] [GEOGRAPHIC_DATA], [G…" at bounding box center [46, 106] width 92 height 149
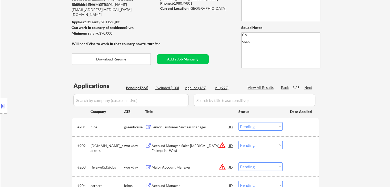
click at [29, 77] on div "Location Inclusions: [GEOGRAPHIC_DATA], [GEOGRAPHIC_DATA] [GEOGRAPHIC_DATA], [G…" at bounding box center [46, 106] width 92 height 149
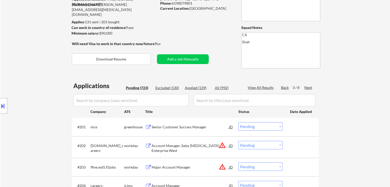
click at [29, 77] on div "Location Inclusions: [GEOGRAPHIC_DATA], [GEOGRAPHIC_DATA] [GEOGRAPHIC_DATA], [G…" at bounding box center [46, 106] width 92 height 149
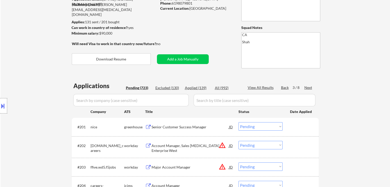
click at [29, 77] on div "Location Inclusions: [GEOGRAPHIC_DATA], [GEOGRAPHIC_DATA] [GEOGRAPHIC_DATA], [G…" at bounding box center [46, 106] width 92 height 149
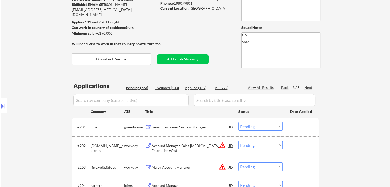
click at [31, 73] on div "Location Inclusions: [GEOGRAPHIC_DATA], [GEOGRAPHIC_DATA] [GEOGRAPHIC_DATA], [G…" at bounding box center [46, 106] width 92 height 149
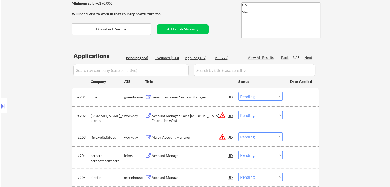
scroll to position [103, 0]
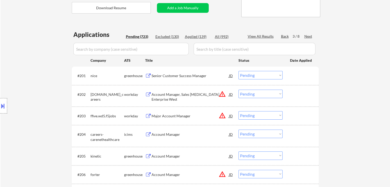
click at [31, 72] on div "Location Inclusions: [GEOGRAPHIC_DATA], [GEOGRAPHIC_DATA] [GEOGRAPHIC_DATA], [G…" at bounding box center [46, 106] width 92 height 149
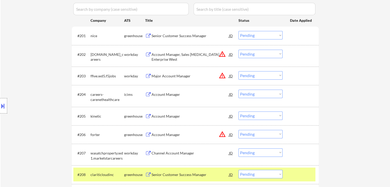
scroll to position [180, 0]
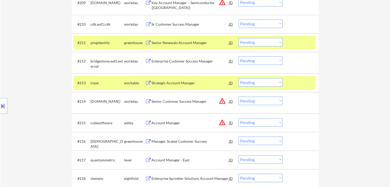
drag, startPoint x: 355, startPoint y: 83, endPoint x: 324, endPoint y: 94, distance: 33.5
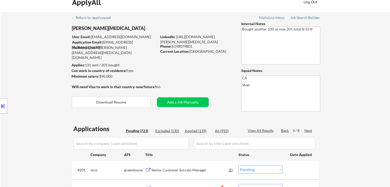
scroll to position [0, 0]
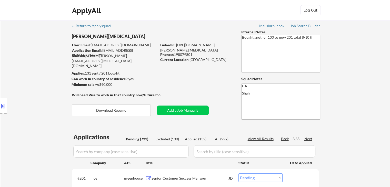
click at [42, 89] on div "Location Inclusions: [GEOGRAPHIC_DATA], [GEOGRAPHIC_DATA] [GEOGRAPHIC_DATA], [G…" at bounding box center [46, 106] width 92 height 149
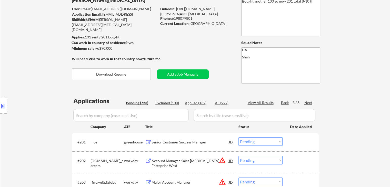
scroll to position [51, 0]
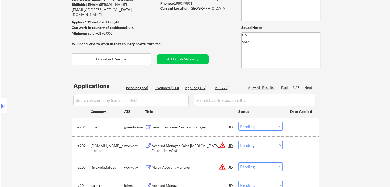
click at [34, 76] on div "Location Inclusions: [GEOGRAPHIC_DATA], [GEOGRAPHIC_DATA] [GEOGRAPHIC_DATA], [G…" at bounding box center [46, 106] width 92 height 149
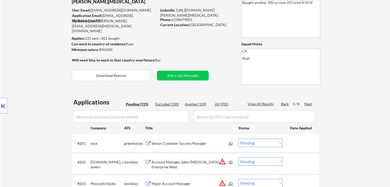
scroll to position [0, 0]
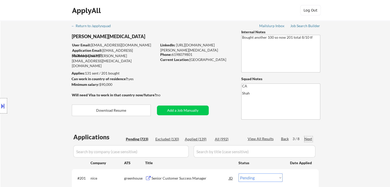
click at [305, 139] on div "Next" at bounding box center [308, 138] width 8 height 5
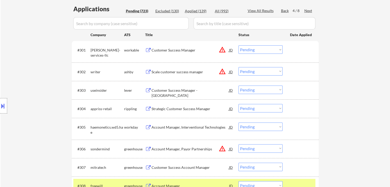
scroll to position [154, 0]
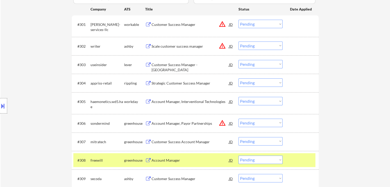
click at [170, 65] on div "Customer Success Manager - [GEOGRAPHIC_DATA]" at bounding box center [190, 67] width 77 height 10
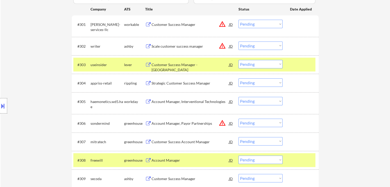
click at [168, 84] on div "Strategic Customer Success Manager" at bounding box center [190, 83] width 77 height 5
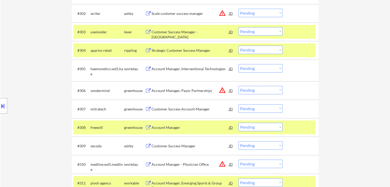
scroll to position [205, 0]
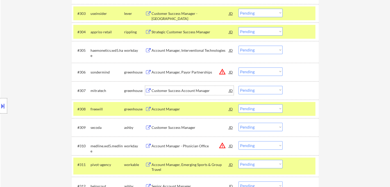
click at [167, 92] on div "Customer Success Account Manager" at bounding box center [190, 90] width 77 height 5
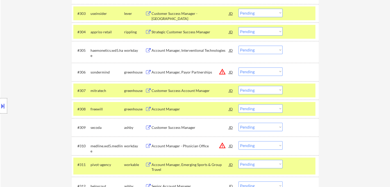
click at [164, 108] on div "Account Manager" at bounding box center [190, 109] width 77 height 5
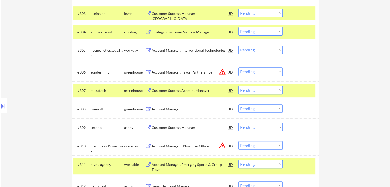
click at [172, 127] on div "Customer Success Manager" at bounding box center [190, 127] width 77 height 5
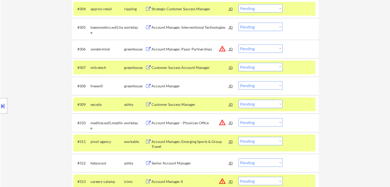
scroll to position [257, 0]
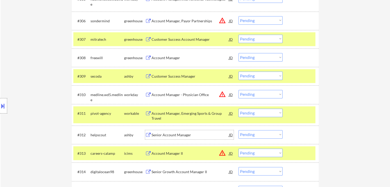
click at [167, 133] on div "Senior Account Manager" at bounding box center [190, 135] width 77 height 5
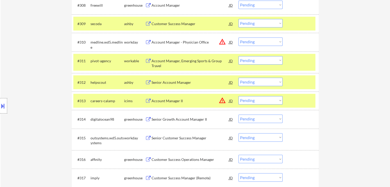
scroll to position [333, 0]
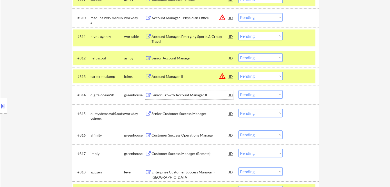
click at [171, 93] on div "Senior Growth Account Manager II" at bounding box center [190, 95] width 77 height 5
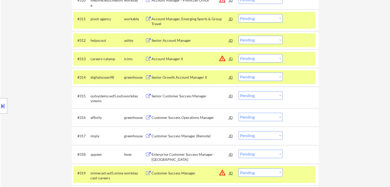
scroll to position [359, 0]
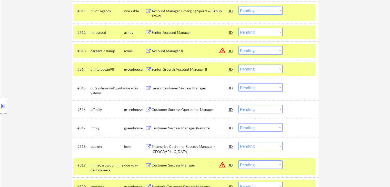
click at [172, 107] on div "Customer Success Operations Manager" at bounding box center [190, 109] width 77 height 5
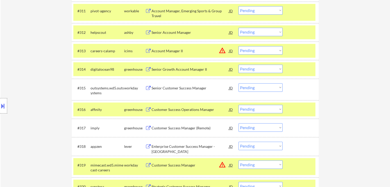
click at [173, 124] on div "Customer Success Manager (Remote)" at bounding box center [190, 127] width 77 height 9
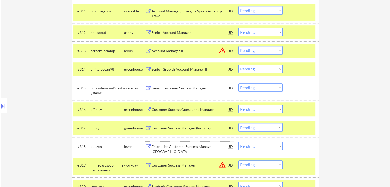
click at [170, 150] on div "Enterprise Customer Success Manager - [GEOGRAPHIC_DATA]" at bounding box center [190, 146] width 77 height 9
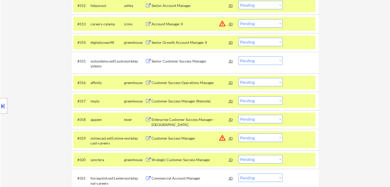
scroll to position [436, 0]
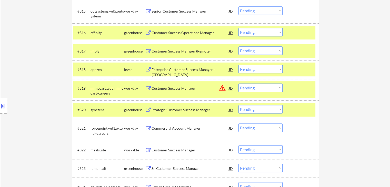
click at [170, 108] on div "Strategic Customer Success Manager" at bounding box center [190, 109] width 77 height 5
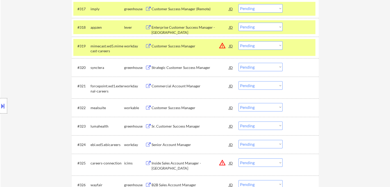
scroll to position [487, 0]
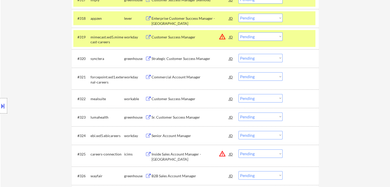
click at [162, 98] on div "Customer Success Manager" at bounding box center [190, 98] width 77 height 5
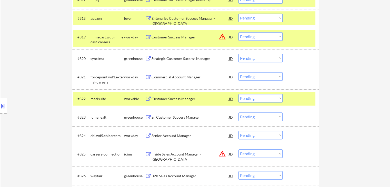
click at [165, 119] on div "Sr. Customer Success Manager" at bounding box center [190, 117] width 77 height 5
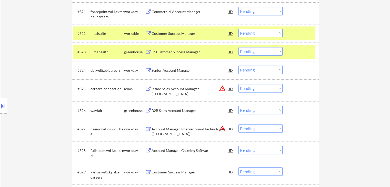
scroll to position [564, 0]
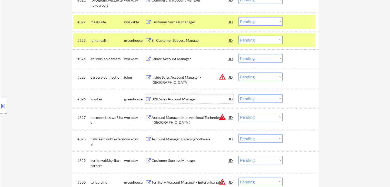
click at [167, 98] on div "B2B Sales Account Manager" at bounding box center [190, 99] width 77 height 5
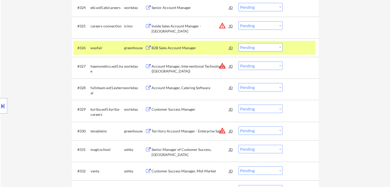
scroll to position [641, 0]
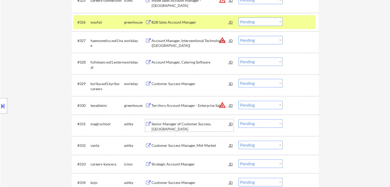
click at [172, 123] on div "Senior Manager of Customer Success, [GEOGRAPHIC_DATA]" at bounding box center [190, 127] width 77 height 10
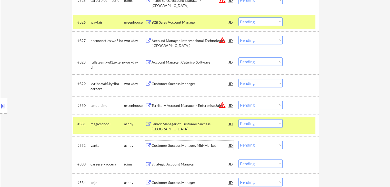
click at [168, 144] on div "Customer Success Manager, Mid-Market" at bounding box center [190, 145] width 77 height 5
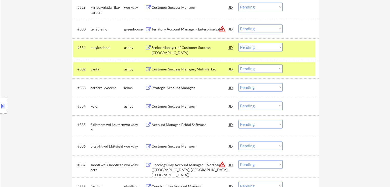
scroll to position [718, 0]
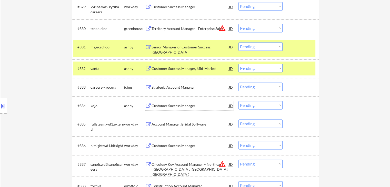
click at [167, 105] on div "Customer Success Manager" at bounding box center [190, 105] width 77 height 5
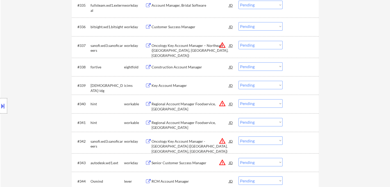
scroll to position [846, 0]
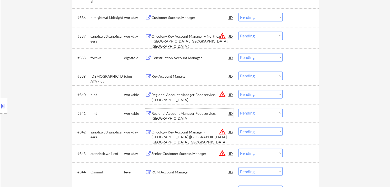
click at [170, 112] on div "Regional Account Manager Foodservice, [GEOGRAPHIC_DATA]" at bounding box center [190, 116] width 77 height 10
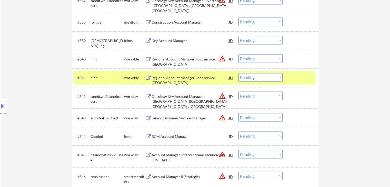
scroll to position [898, 0]
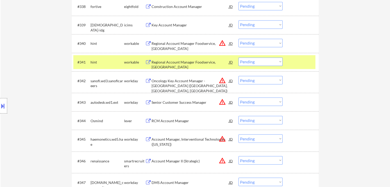
click at [171, 119] on div "RCM Account Manager" at bounding box center [190, 120] width 77 height 5
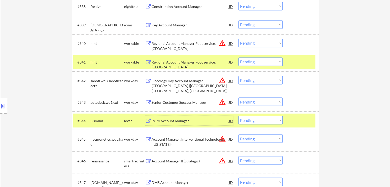
click at [39, 77] on div "Location Inclusions: [GEOGRAPHIC_DATA], [GEOGRAPHIC_DATA] [GEOGRAPHIC_DATA], [G…" at bounding box center [46, 106] width 92 height 149
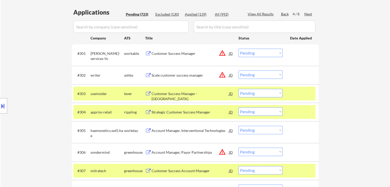
drag, startPoint x: 267, startPoint y: 92, endPoint x: 265, endPoint y: 97, distance: 4.8
click at [267, 92] on select "Choose an option... Pending Applied Excluded (Questions) Excluded (Expired) Exc…" at bounding box center [261, 93] width 44 height 8
click at [239, 89] on select "Choose an option... Pending Applied Excluded (Questions) Excluded (Expired) Exc…" at bounding box center [261, 93] width 44 height 8
click at [42, 39] on div "Location Inclusions: [GEOGRAPHIC_DATA], [GEOGRAPHIC_DATA] [GEOGRAPHIC_DATA], [G…" at bounding box center [46, 106] width 92 height 149
select select ""pending""
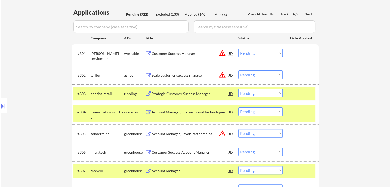
drag, startPoint x: 54, startPoint y: 45, endPoint x: 48, endPoint y: 38, distance: 8.9
click at [54, 44] on div "Location Inclusions: [GEOGRAPHIC_DATA], [GEOGRAPHIC_DATA] [GEOGRAPHIC_DATA], [G…" at bounding box center [46, 106] width 92 height 149
drag, startPoint x: 36, startPoint y: 47, endPoint x: 22, endPoint y: 46, distance: 14.5
click at [36, 47] on div "Location Inclusions: [GEOGRAPHIC_DATA], [GEOGRAPHIC_DATA] [GEOGRAPHIC_DATA], [G…" at bounding box center [46, 106] width 92 height 149
click at [27, 44] on div "Location Inclusions: [GEOGRAPHIC_DATA], [GEOGRAPHIC_DATA] [GEOGRAPHIC_DATA], [G…" at bounding box center [46, 106] width 92 height 149
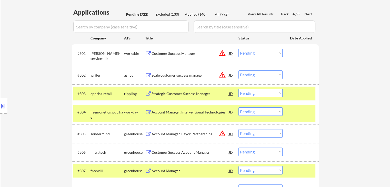
click at [26, 40] on div "Location Inclusions: [GEOGRAPHIC_DATA], [GEOGRAPHIC_DATA] [GEOGRAPHIC_DATA], [G…" at bounding box center [46, 106] width 92 height 149
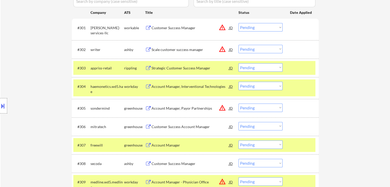
click at [25, 39] on div "Location Inclusions: [GEOGRAPHIC_DATA], [GEOGRAPHIC_DATA] [GEOGRAPHIC_DATA], [G…" at bounding box center [46, 106] width 92 height 149
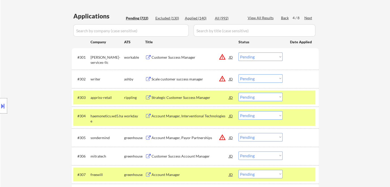
scroll to position [99, 0]
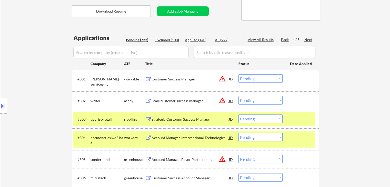
drag, startPoint x: 13, startPoint y: 79, endPoint x: 28, endPoint y: 21, distance: 60.6
click at [13, 77] on div "Location Inclusions: [GEOGRAPHIC_DATA], [GEOGRAPHIC_DATA] [GEOGRAPHIC_DATA], [G…" at bounding box center [46, 106] width 92 height 149
click at [0, 113] on div at bounding box center [3, 105] width 7 height 15
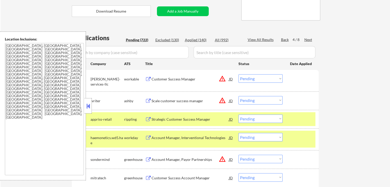
click at [30, 92] on textarea "[GEOGRAPHIC_DATA], [GEOGRAPHIC_DATA], [GEOGRAPHIC_DATA] [GEOGRAPHIC_DATA], [GEO…" at bounding box center [44, 109] width 79 height 132
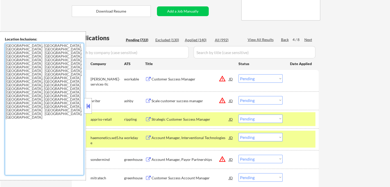
click at [40, 83] on textarea "[GEOGRAPHIC_DATA], [GEOGRAPHIC_DATA], [GEOGRAPHIC_DATA] [GEOGRAPHIC_DATA], [GEO…" at bounding box center [44, 109] width 79 height 132
drag, startPoint x: 22, startPoint y: 67, endPoint x: 0, endPoint y: 50, distance: 27.7
click at [0, 50] on div "Location Inclusions: [GEOGRAPHIC_DATA], [GEOGRAPHIC_DATA] [GEOGRAPHIC_DATA], [G…" at bounding box center [43, 106] width 86 height 149
drag, startPoint x: 60, startPoint y: 88, endPoint x: 118, endPoint y: 1, distance: 105.4
click at [60, 87] on textarea "[GEOGRAPHIC_DATA], [GEOGRAPHIC_DATA], [GEOGRAPHIC_DATA] [GEOGRAPHIC_DATA], [GEO…" at bounding box center [44, 109] width 79 height 132
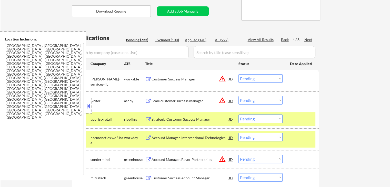
click at [86, 103] on button at bounding box center [88, 106] width 6 height 8
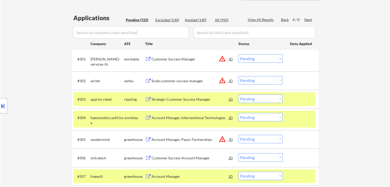
scroll to position [125, 0]
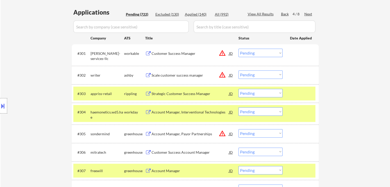
click at [305, 14] on div "Next" at bounding box center [308, 14] width 8 height 5
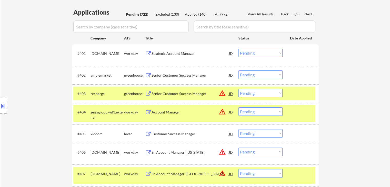
drag, startPoint x: 19, startPoint y: 77, endPoint x: 20, endPoint y: 74, distance: 2.9
click at [20, 76] on div "Location Inclusions: [GEOGRAPHIC_DATA], [GEOGRAPHIC_DATA] [GEOGRAPHIC_DATA], [G…" at bounding box center [46, 106] width 92 height 149
click at [302, 96] on div at bounding box center [301, 93] width 23 height 9
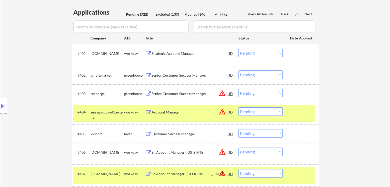
click at [303, 118] on div "#404 zeissgroup.wd3.external workday Account Manager JD warning_amber Choose an…" at bounding box center [194, 113] width 242 height 17
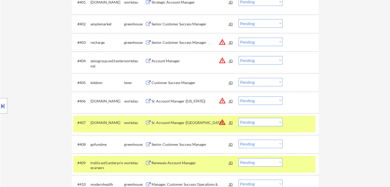
click at [300, 129] on div "#407 [DOMAIN_NAME] workday Sr. Account Manager ([GEOGRAPHIC_DATA]) JD warning_a…" at bounding box center [194, 124] width 242 height 17
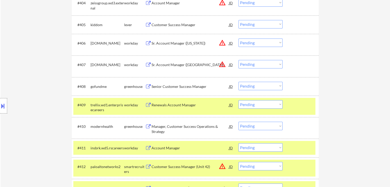
scroll to position [253, 0]
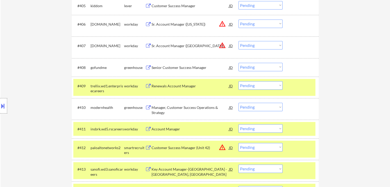
click at [295, 93] on div "#409 trellix.wd1.enterprisecareers workday Renewals Account Manager JD warning_…" at bounding box center [194, 87] width 242 height 17
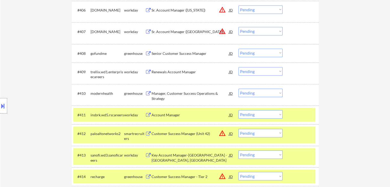
scroll to position [279, 0]
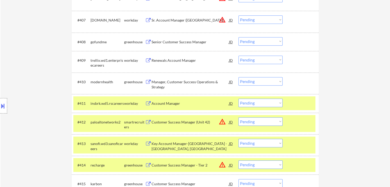
click at [300, 103] on div at bounding box center [301, 103] width 23 height 9
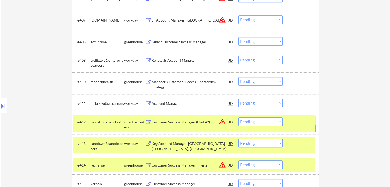
drag, startPoint x: 304, startPoint y: 127, endPoint x: 312, endPoint y: 113, distance: 16.2
click at [306, 124] on div "#412 paloaltonetworks2 smartrecruiters Customer Success Manager (Unit 42) JD wa…" at bounding box center [194, 123] width 242 height 17
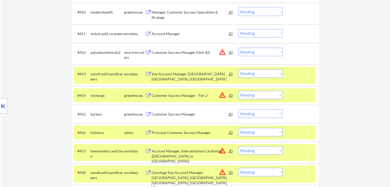
scroll to position [356, 0]
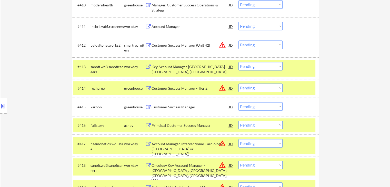
drag, startPoint x: 302, startPoint y: 68, endPoint x: 294, endPoint y: 89, distance: 22.7
click at [303, 68] on div at bounding box center [301, 66] width 23 height 9
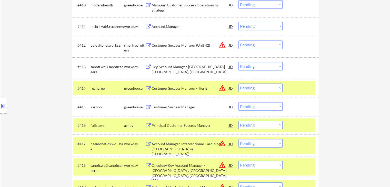
click at [296, 90] on div at bounding box center [301, 88] width 23 height 9
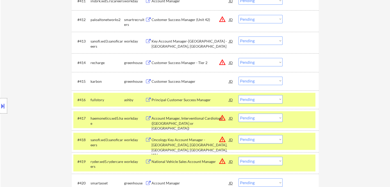
click at [297, 93] on div "#416 fullstory [PERSON_NAME] Principal Customer Success Manager JD warning_ambe…" at bounding box center [194, 100] width 242 height 14
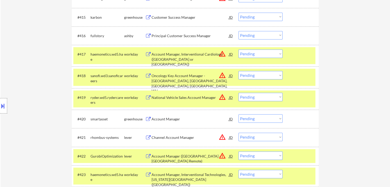
scroll to position [458, 0]
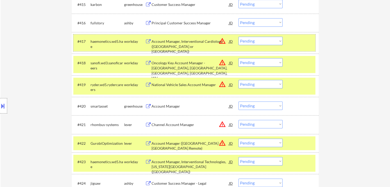
drag, startPoint x: 301, startPoint y: 47, endPoint x: 302, endPoint y: 53, distance: 5.2
click at [301, 47] on div "#417 haemonetics.wd5.hae workday Account Manager, Interventional Cardiology ([G…" at bounding box center [194, 42] width 242 height 17
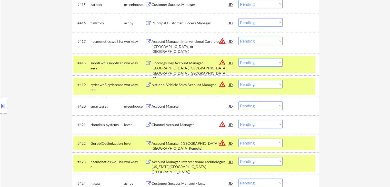
drag, startPoint x: 304, startPoint y: 65, endPoint x: 294, endPoint y: 90, distance: 27.2
click at [304, 65] on div at bounding box center [301, 62] width 23 height 9
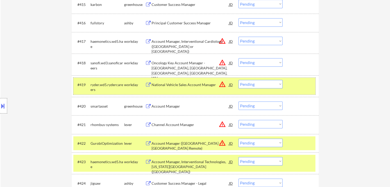
click at [296, 88] on div at bounding box center [301, 84] width 23 height 9
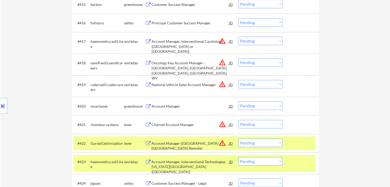
scroll to position [535, 0]
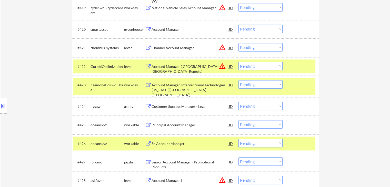
click at [299, 63] on div at bounding box center [301, 66] width 23 height 9
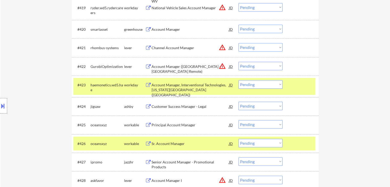
click at [300, 79] on div "#423 haemonetics.wd5.hae workday Account Manager, Interventional Technologies, …" at bounding box center [194, 86] width 242 height 17
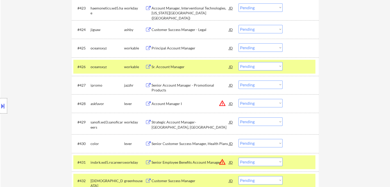
drag, startPoint x: 308, startPoint y: 67, endPoint x: 302, endPoint y: 66, distance: 6.7
click at [308, 67] on div at bounding box center [301, 66] width 23 height 9
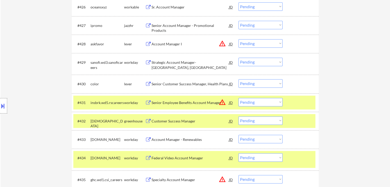
scroll to position [689, 0]
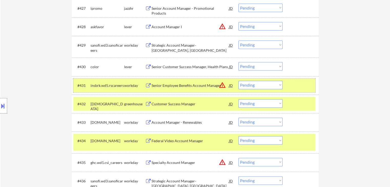
drag, startPoint x: 299, startPoint y: 83, endPoint x: 301, endPoint y: 107, distance: 24.0
click at [299, 83] on div at bounding box center [301, 85] width 23 height 9
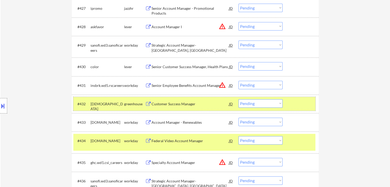
click at [300, 107] on div at bounding box center [301, 103] width 23 height 9
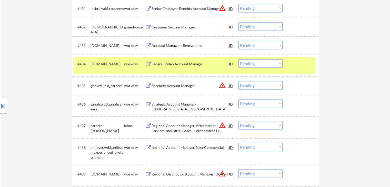
click at [300, 66] on div at bounding box center [301, 63] width 23 height 9
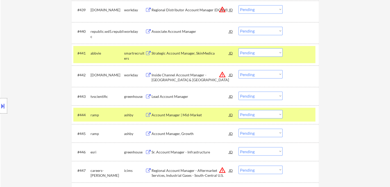
scroll to position [946, 0]
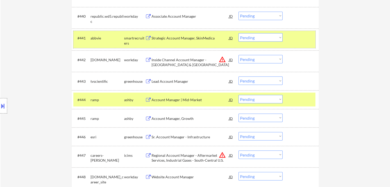
click at [301, 43] on div "#441 abbvie smartrecruiters Strategic Account Manager, SkinMedica JD warning_am…" at bounding box center [194, 39] width 242 height 17
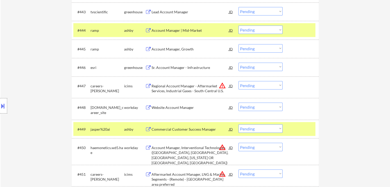
scroll to position [1023, 0]
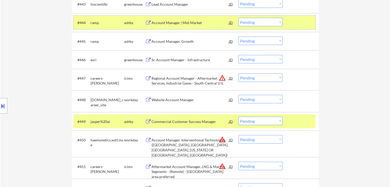
click at [294, 23] on div at bounding box center [301, 22] width 23 height 9
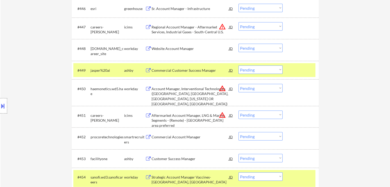
drag, startPoint x: 304, startPoint y: 73, endPoint x: 304, endPoint y: 66, distance: 7.7
click at [306, 72] on div at bounding box center [301, 70] width 23 height 9
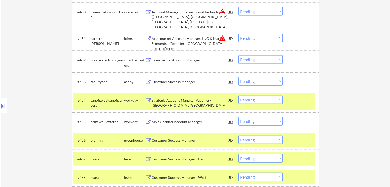
click at [307, 103] on div at bounding box center [301, 100] width 23 height 9
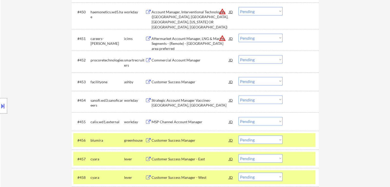
scroll to position [1254, 0]
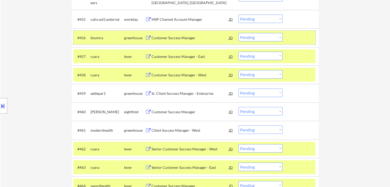
click at [295, 42] on div at bounding box center [301, 37] width 23 height 9
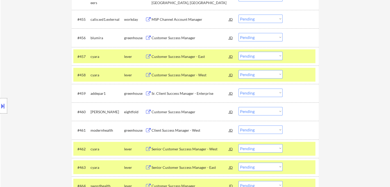
click at [297, 54] on div at bounding box center [301, 56] width 23 height 9
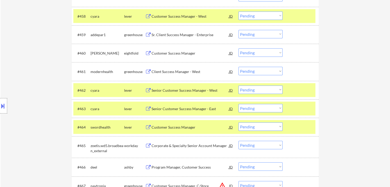
scroll to position [1305, 0]
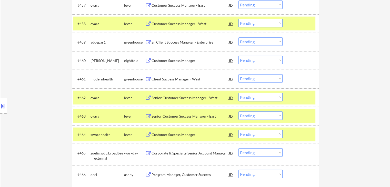
click at [304, 26] on div at bounding box center [301, 23] width 23 height 9
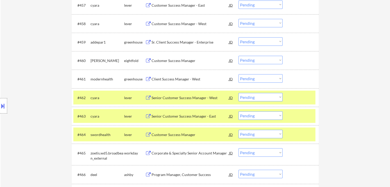
click at [293, 102] on div at bounding box center [301, 97] width 23 height 9
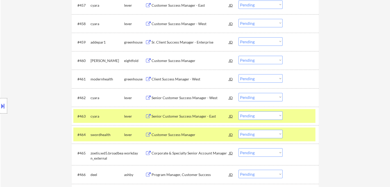
click at [292, 119] on div at bounding box center [301, 116] width 23 height 9
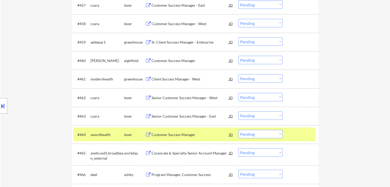
click at [296, 135] on div at bounding box center [301, 134] width 23 height 9
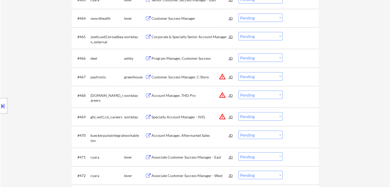
scroll to position [1459, 0]
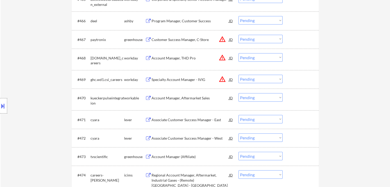
click at [31, 56] on div "Location Inclusions: [GEOGRAPHIC_DATA], [GEOGRAPHIC_DATA] [GEOGRAPHIC_DATA], [G…" at bounding box center [46, 106] width 92 height 149
click at [29, 56] on div "Location Inclusions: [GEOGRAPHIC_DATA], [GEOGRAPHIC_DATA] [GEOGRAPHIC_DATA], [G…" at bounding box center [46, 106] width 92 height 149
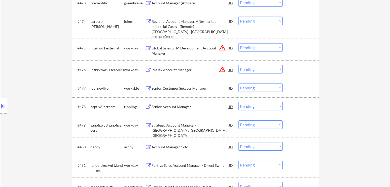
scroll to position [1715, 0]
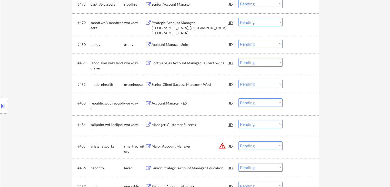
click at [165, 46] on div "Account Manager, Solo" at bounding box center [190, 44] width 77 height 5
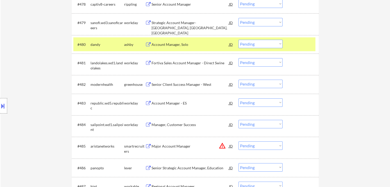
click at [163, 85] on div "Senior Client Success Manager - West" at bounding box center [190, 84] width 77 height 5
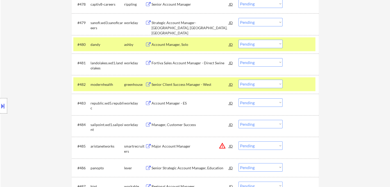
click at [169, 103] on div "Account Manager - ES" at bounding box center [190, 103] width 77 height 5
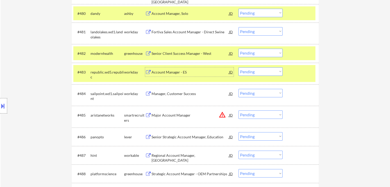
scroll to position [1767, 0]
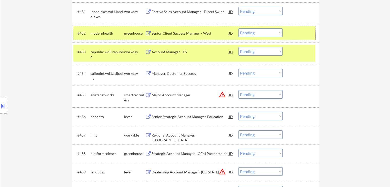
drag, startPoint x: 296, startPoint y: 28, endPoint x: 297, endPoint y: 45, distance: 17.2
click at [297, 28] on div "#482 modernhealth greenhouse Senior Client Success Manager - [PERSON_NAME] warn…" at bounding box center [194, 33] width 242 height 14
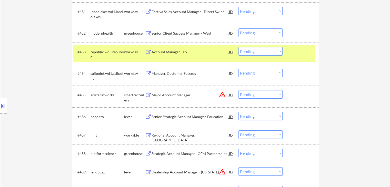
drag, startPoint x: 295, startPoint y: 53, endPoint x: 235, endPoint y: 79, distance: 65.8
click at [295, 56] on div at bounding box center [301, 51] width 23 height 9
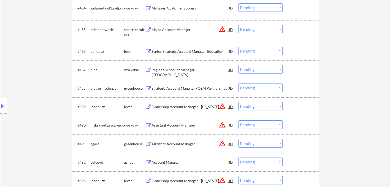
scroll to position [1844, 0]
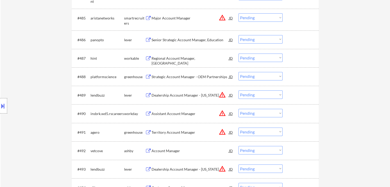
click at [173, 39] on div "Senior Strategic Account Manager, Education" at bounding box center [190, 39] width 77 height 5
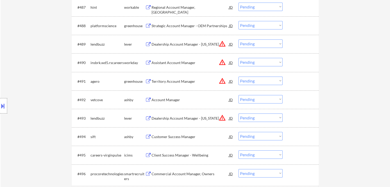
scroll to position [1895, 0]
click at [164, 100] on div "Account Manager" at bounding box center [190, 99] width 77 height 5
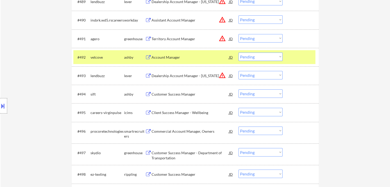
scroll to position [1946, 0]
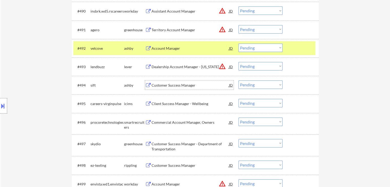
click at [182, 83] on div "Customer Success Manager" at bounding box center [190, 85] width 77 height 5
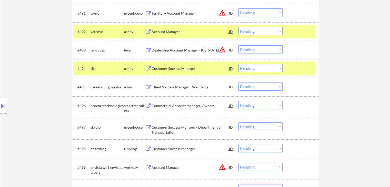
scroll to position [1972, 0]
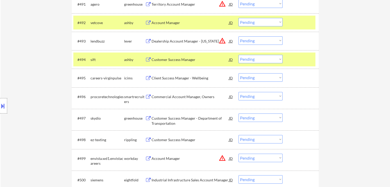
click at [166, 120] on div "Customer Success Manager - Department of Transportation" at bounding box center [190, 121] width 77 height 10
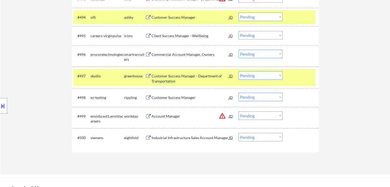
scroll to position [2023, 0]
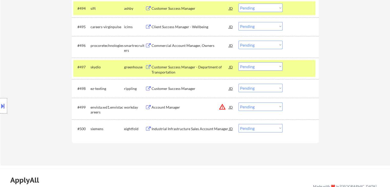
click at [163, 90] on div "Customer Success Manager" at bounding box center [190, 88] width 77 height 5
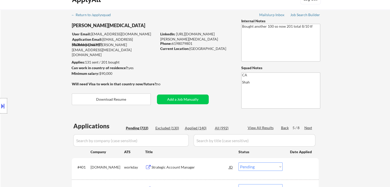
scroll to position [0, 0]
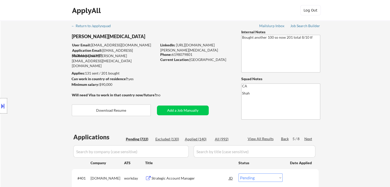
click at [304, 141] on div "Next" at bounding box center [308, 138] width 8 height 5
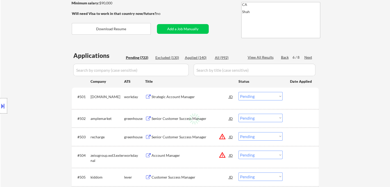
scroll to position [103, 0]
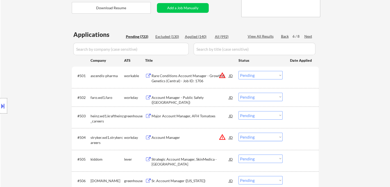
click at [56, 89] on div "Location Inclusions: [GEOGRAPHIC_DATA], [GEOGRAPHIC_DATA] [GEOGRAPHIC_DATA], [G…" at bounding box center [46, 106] width 92 height 149
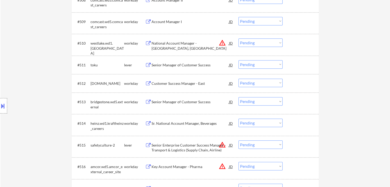
scroll to position [333, 0]
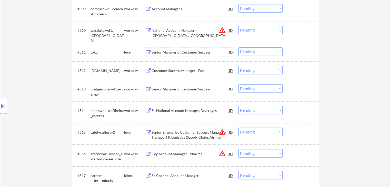
click at [172, 52] on div "Senior Manager of Customer Success" at bounding box center [190, 52] width 77 height 5
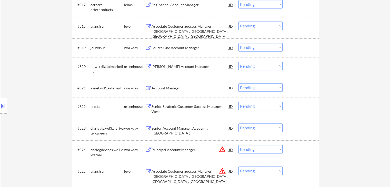
scroll to position [513, 0]
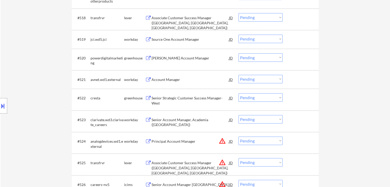
click at [172, 57] on div "[PERSON_NAME] Account Manager" at bounding box center [190, 58] width 77 height 5
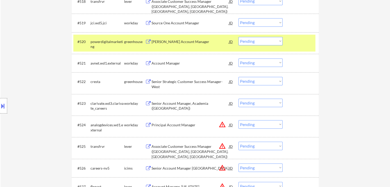
scroll to position [539, 0]
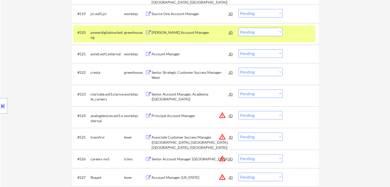
click at [166, 54] on div "Account Manager" at bounding box center [190, 54] width 77 height 5
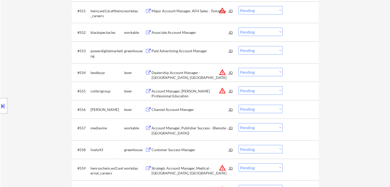
scroll to position [1206, 0]
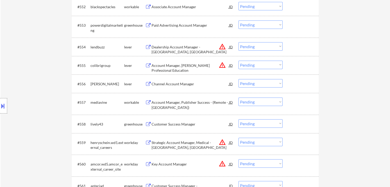
click at [179, 83] on div "Channel Account Manager" at bounding box center [190, 84] width 77 height 5
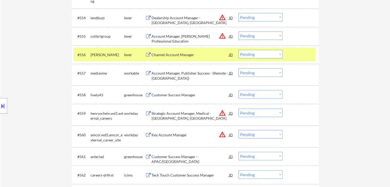
scroll to position [1257, 0]
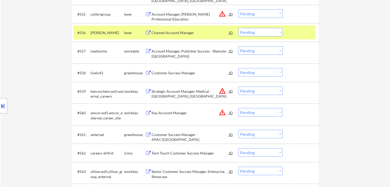
click at [157, 71] on div "Customer Success Manager" at bounding box center [190, 73] width 77 height 5
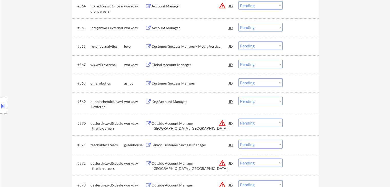
scroll to position [1436, 0]
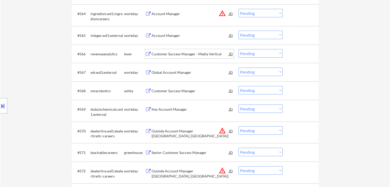
click at [173, 54] on div "Customer Success Manager - Media Vertical" at bounding box center [190, 54] width 77 height 5
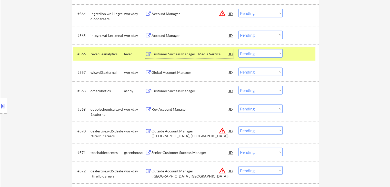
click at [36, 86] on div "Location Inclusions: [GEOGRAPHIC_DATA], [GEOGRAPHIC_DATA] [GEOGRAPHIC_DATA], [G…" at bounding box center [46, 106] width 92 height 149
drag, startPoint x: 10, startPoint y: 75, endPoint x: 12, endPoint y: 79, distance: 4.1
click at [12, 77] on div "Location Inclusions: [GEOGRAPHIC_DATA], [GEOGRAPHIC_DATA] [GEOGRAPHIC_DATA], [G…" at bounding box center [46, 106] width 92 height 149
click at [5, 106] on button at bounding box center [3, 106] width 6 height 8
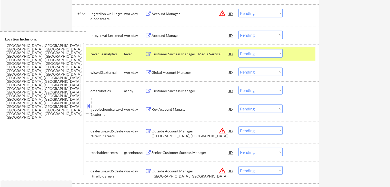
click at [90, 109] on button at bounding box center [88, 106] width 6 height 8
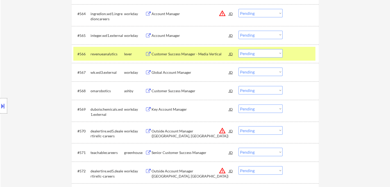
click at [74, 59] on div "Location Inclusions: [GEOGRAPHIC_DATA], [GEOGRAPHIC_DATA] [GEOGRAPHIC_DATA], [G…" at bounding box center [46, 106] width 92 height 149
click at [53, 58] on div "Location Inclusions: [GEOGRAPHIC_DATA], [GEOGRAPHIC_DATA] [GEOGRAPHIC_DATA], [G…" at bounding box center [46, 106] width 92 height 149
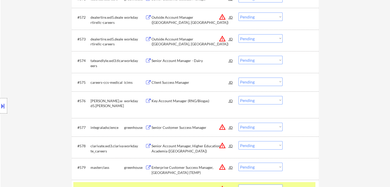
click at [62, 83] on div "Location Inclusions: [GEOGRAPHIC_DATA], [GEOGRAPHIC_DATA] [GEOGRAPHIC_DATA], [G…" at bounding box center [46, 106] width 92 height 149
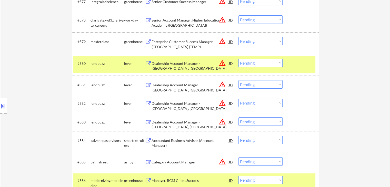
scroll to position [1719, 0]
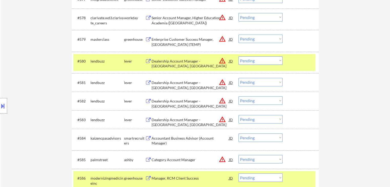
click at [55, 59] on div "Location Inclusions: [GEOGRAPHIC_DATA], [GEOGRAPHIC_DATA] [GEOGRAPHIC_DATA], [G…" at bounding box center [46, 106] width 92 height 149
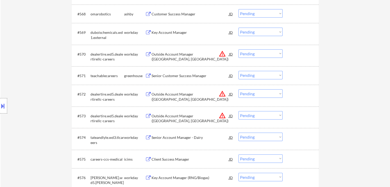
click at [57, 117] on div "Location Inclusions: [GEOGRAPHIC_DATA], [GEOGRAPHIC_DATA] [GEOGRAPHIC_DATA], [G…" at bounding box center [46, 106] width 92 height 149
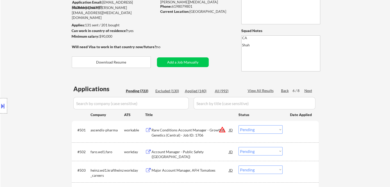
scroll to position [0, 0]
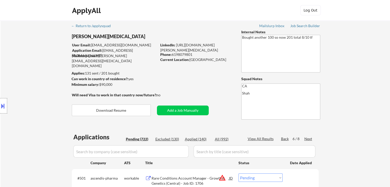
drag, startPoint x: 50, startPoint y: 112, endPoint x: 63, endPoint y: 100, distance: 17.2
click at [53, 110] on div "Location Inclusions: [GEOGRAPHIC_DATA], [GEOGRAPHIC_DATA] [GEOGRAPHIC_DATA], [G…" at bounding box center [46, 106] width 92 height 149
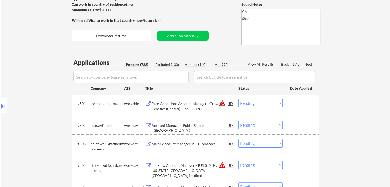
scroll to position [103, 0]
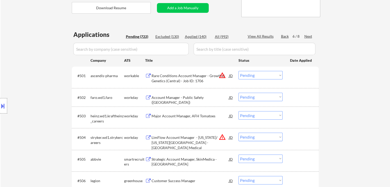
click at [8, 88] on div "Location Inclusions: [GEOGRAPHIC_DATA], [GEOGRAPHIC_DATA] [GEOGRAPHIC_DATA], [G…" at bounding box center [46, 106] width 92 height 149
click at [16, 81] on div "Location Inclusions: [GEOGRAPHIC_DATA], [GEOGRAPHIC_DATA] [GEOGRAPHIC_DATA], [G…" at bounding box center [46, 106] width 92 height 149
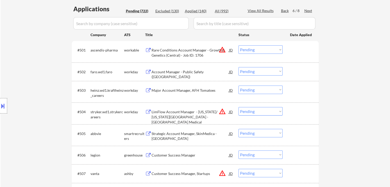
scroll to position [51, 0]
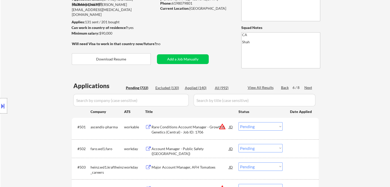
click at [282, 87] on div "Back" at bounding box center [285, 87] width 8 height 5
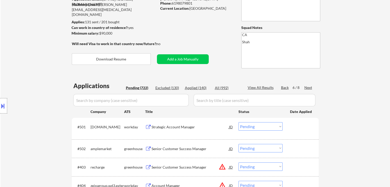
click at [281, 86] on div "Back" at bounding box center [285, 87] width 8 height 5
click at [114, 100] on input "input" at bounding box center [130, 100] width 115 height 12
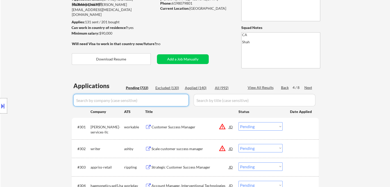
paste input "panopto"
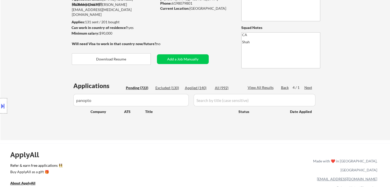
click at [127, 102] on input "input" at bounding box center [130, 100] width 115 height 12
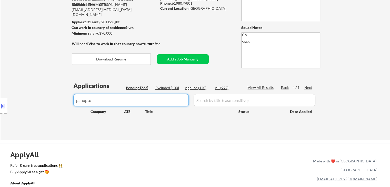
click at [0, 107] on body "← Return to /applysquad Mailslurp Inbox Job Search Builder [PERSON_NAME][MEDICA…" at bounding box center [195, 42] width 390 height 187
paste input "Panopto"
type input "Panopto"
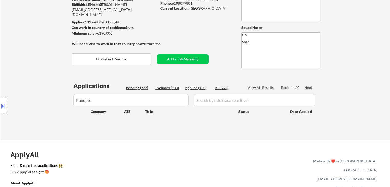
drag, startPoint x: 4, startPoint y: 146, endPoint x: 4, endPoint y: 142, distance: 3.6
click at [4, 142] on div "Location Inclusions: [GEOGRAPHIC_DATA], [GEOGRAPHIC_DATA] [GEOGRAPHIC_DATA], [G…" at bounding box center [46, 106] width 92 height 149
click at [195, 86] on div "Applied (140)" at bounding box center [198, 87] width 26 height 5
click at [193, 87] on div "Applied (140)" at bounding box center [198, 87] width 26 height 5
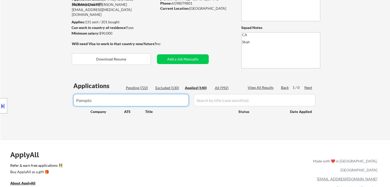
click at [17, 101] on body "← Return to /applysquad Mailslurp Inbox Job Search Builder [PERSON_NAME][MEDICA…" at bounding box center [195, 42] width 390 height 187
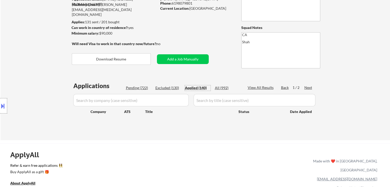
click at [197, 88] on div "Applied (140)" at bounding box center [198, 87] width 26 height 5
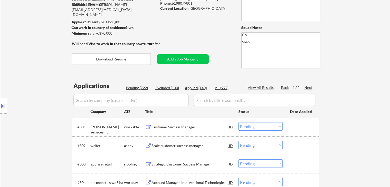
select select ""applied""
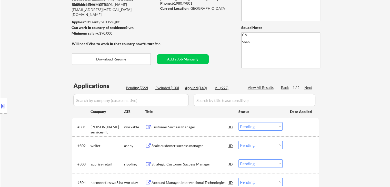
select select ""applied""
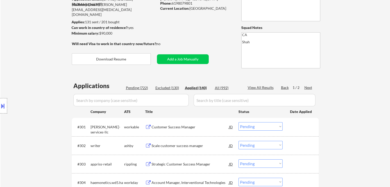
select select ""applied""
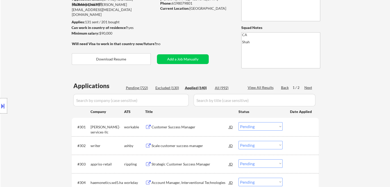
select select ""applied""
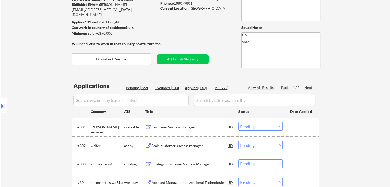
select select ""applied""
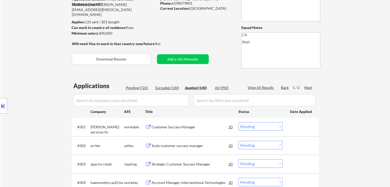
select select ""applied""
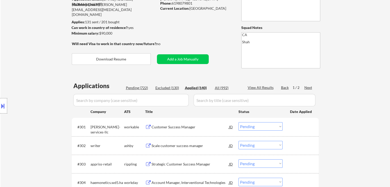
select select ""applied""
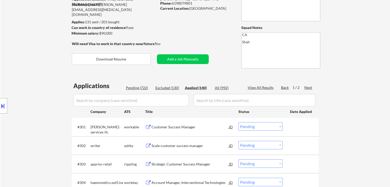
select select ""applied""
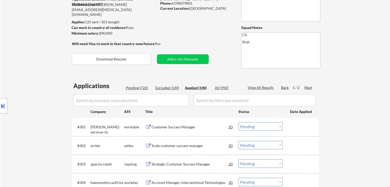
select select ""applied""
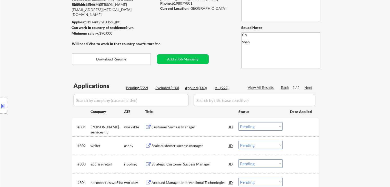
select select ""applied""
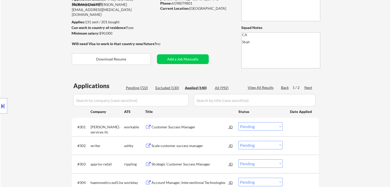
select select ""applied""
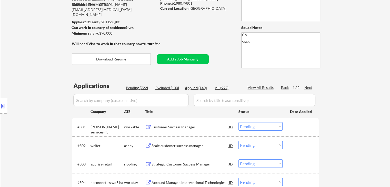
select select ""applied""
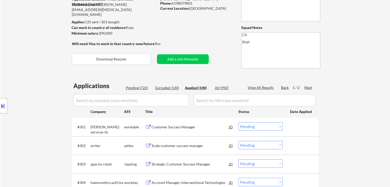
select select ""applied""
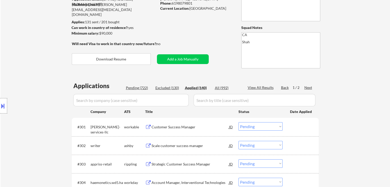
select select ""applied""
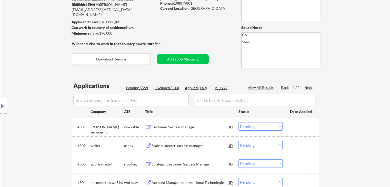
select select ""applied""
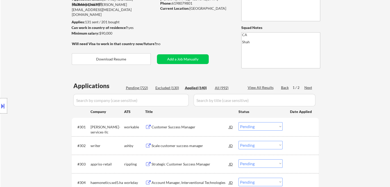
select select ""applied""
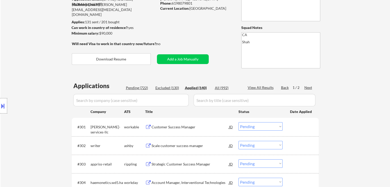
select select ""applied""
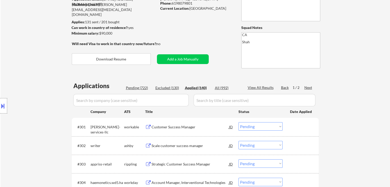
select select ""applied""
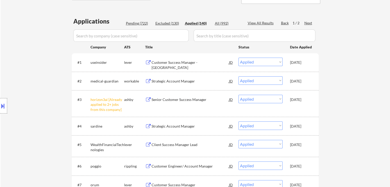
scroll to position [128, 0]
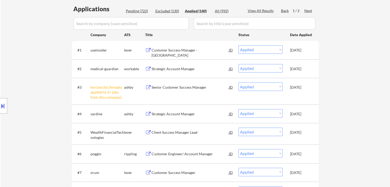
click at [166, 12] on div "Excluded (130)" at bounding box center [168, 10] width 26 height 5
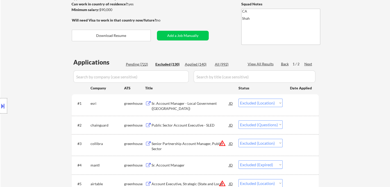
scroll to position [51, 0]
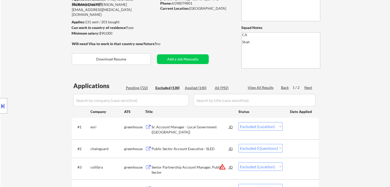
click at [136, 87] on div "Pending (722)" at bounding box center [139, 87] width 26 height 5
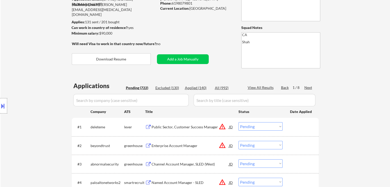
click at [286, 86] on div "Back" at bounding box center [285, 87] width 8 height 5
click at [307, 87] on div "Next" at bounding box center [308, 87] width 8 height 5
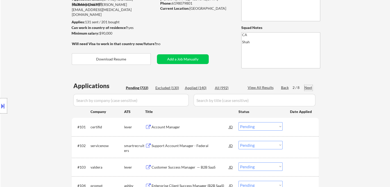
click at [312, 89] on div "Next" at bounding box center [308, 87] width 8 height 5
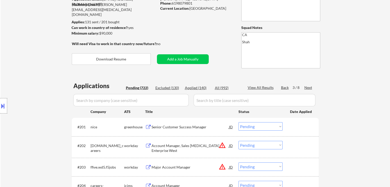
click at [308, 89] on div "Next" at bounding box center [308, 87] width 8 height 5
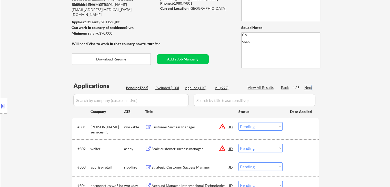
drag, startPoint x: 311, startPoint y: 86, endPoint x: 305, endPoint y: 93, distance: 9.1
click at [311, 86] on div "Next" at bounding box center [308, 87] width 8 height 5
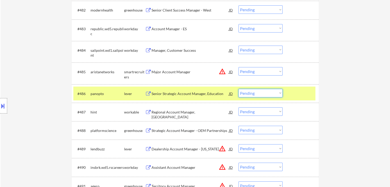
click at [268, 92] on select "Choose an option... Pending Applied Excluded (Questions) Excluded (Expired) Exc…" at bounding box center [261, 93] width 44 height 8
click at [239, 89] on select "Choose an option... Pending Applied Excluded (Questions) Excluded (Expired) Exc…" at bounding box center [261, 93] width 44 height 8
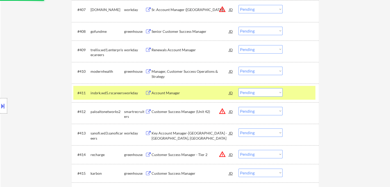
scroll to position [199, 0]
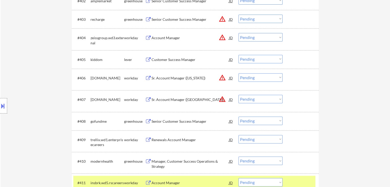
click at [0, 109] on button at bounding box center [3, 106] width 6 height 8
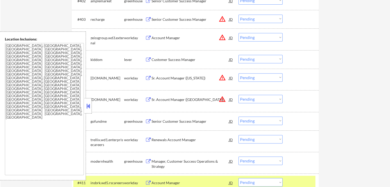
click at [86, 104] on button at bounding box center [88, 106] width 6 height 8
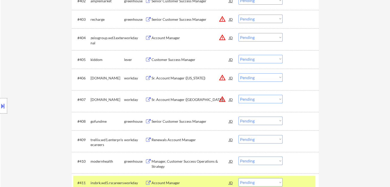
click at [11, 79] on div "Location Inclusions: [GEOGRAPHIC_DATA], [GEOGRAPHIC_DATA] [GEOGRAPHIC_DATA], [G…" at bounding box center [46, 106] width 92 height 149
click at [42, 76] on div "Location Inclusions: [GEOGRAPHIC_DATA], [GEOGRAPHIC_DATA] [GEOGRAPHIC_DATA], [G…" at bounding box center [46, 106] width 92 height 149
click at [44, 63] on div "Location Inclusions: [GEOGRAPHIC_DATA], [GEOGRAPHIC_DATA] [GEOGRAPHIC_DATA], [G…" at bounding box center [46, 106] width 92 height 149
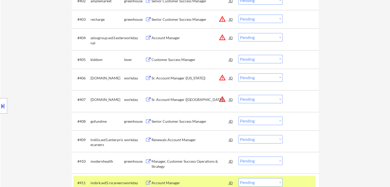
click at [44, 63] on div "Location Inclusions: [GEOGRAPHIC_DATA], [GEOGRAPHIC_DATA] [GEOGRAPHIC_DATA], [G…" at bounding box center [46, 106] width 92 height 149
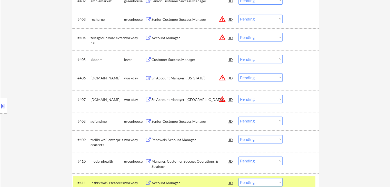
click at [44, 63] on div "Location Inclusions: [GEOGRAPHIC_DATA], [GEOGRAPHIC_DATA] [GEOGRAPHIC_DATA], [G…" at bounding box center [46, 106] width 92 height 149
click at [45, 62] on div "Location Inclusions: [GEOGRAPHIC_DATA], [GEOGRAPHIC_DATA] [GEOGRAPHIC_DATA], [G…" at bounding box center [46, 106] width 92 height 149
click at [50, 57] on div "Location Inclusions: [GEOGRAPHIC_DATA], [GEOGRAPHIC_DATA] [GEOGRAPHIC_DATA], [G…" at bounding box center [46, 106] width 92 height 149
click at [50, 55] on div "Location Inclusions: [GEOGRAPHIC_DATA], [GEOGRAPHIC_DATA] [GEOGRAPHIC_DATA], [G…" at bounding box center [46, 106] width 92 height 149
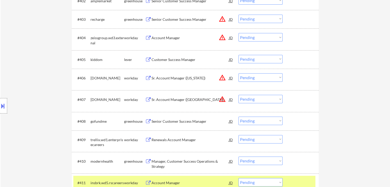
click at [50, 55] on div "Location Inclusions: [GEOGRAPHIC_DATA], [GEOGRAPHIC_DATA] [GEOGRAPHIC_DATA], [G…" at bounding box center [46, 106] width 92 height 149
click at [50, 54] on div "Location Inclusions: [GEOGRAPHIC_DATA], [GEOGRAPHIC_DATA] [GEOGRAPHIC_DATA], [G…" at bounding box center [46, 106] width 92 height 149
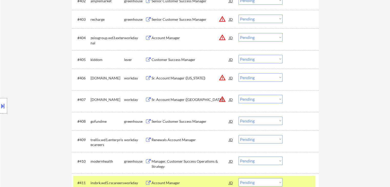
click at [50, 54] on div "Location Inclusions: [GEOGRAPHIC_DATA], [GEOGRAPHIC_DATA] [GEOGRAPHIC_DATA], [G…" at bounding box center [46, 106] width 92 height 149
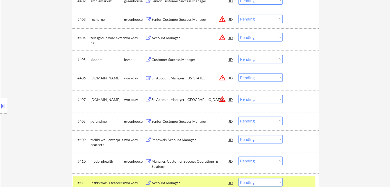
click at [50, 54] on div "Location Inclusions: [GEOGRAPHIC_DATA], [GEOGRAPHIC_DATA] [GEOGRAPHIC_DATA], [G…" at bounding box center [46, 106] width 92 height 149
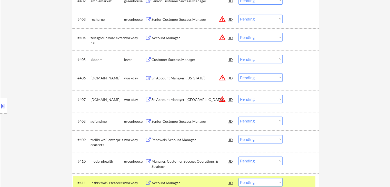
click at [50, 54] on div "Location Inclusions: [GEOGRAPHIC_DATA], [GEOGRAPHIC_DATA] [GEOGRAPHIC_DATA], [G…" at bounding box center [46, 106] width 92 height 149
click at [39, 54] on div "Location Inclusions: [GEOGRAPHIC_DATA], [GEOGRAPHIC_DATA] [GEOGRAPHIC_DATA], [G…" at bounding box center [46, 106] width 92 height 149
click at [34, 54] on div "Location Inclusions: [GEOGRAPHIC_DATA], [GEOGRAPHIC_DATA] [GEOGRAPHIC_DATA], [G…" at bounding box center [46, 106] width 92 height 149
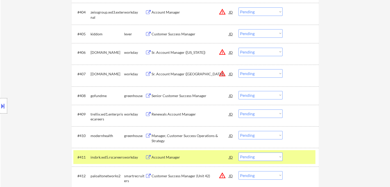
click at [29, 48] on div "Location Inclusions: [GEOGRAPHIC_DATA], [GEOGRAPHIC_DATA] [GEOGRAPHIC_DATA], [G…" at bounding box center [46, 106] width 92 height 149
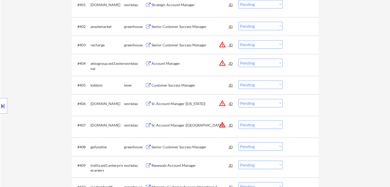
click at [27, 46] on div "Location Inclusions: [GEOGRAPHIC_DATA], [GEOGRAPHIC_DATA] [GEOGRAPHIC_DATA], [G…" at bounding box center [46, 106] width 92 height 149
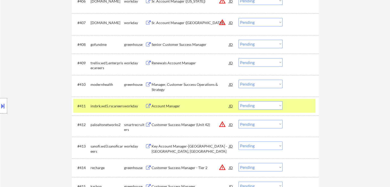
click at [34, 56] on div "Location Inclusions: [GEOGRAPHIC_DATA], [GEOGRAPHIC_DATA] [GEOGRAPHIC_DATA], [G…" at bounding box center [46, 106] width 92 height 149
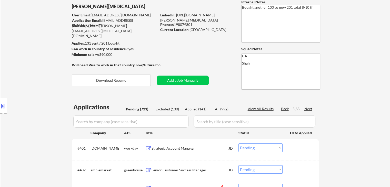
scroll to position [0, 0]
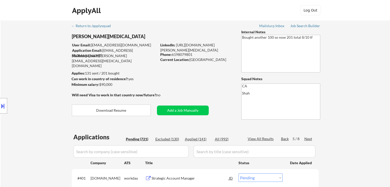
click at [29, 54] on div "Location Inclusions: [GEOGRAPHIC_DATA], [GEOGRAPHIC_DATA] [GEOGRAPHIC_DATA], [G…" at bounding box center [46, 106] width 92 height 149
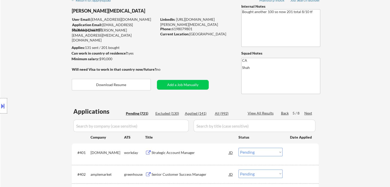
click at [29, 56] on div "Location Inclusions: [GEOGRAPHIC_DATA], [GEOGRAPHIC_DATA] [GEOGRAPHIC_DATA], [G…" at bounding box center [46, 106] width 92 height 149
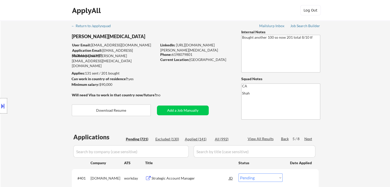
click at [22, 57] on div "Location Inclusions: [GEOGRAPHIC_DATA], [GEOGRAPHIC_DATA] [GEOGRAPHIC_DATA], [G…" at bounding box center [46, 106] width 92 height 149
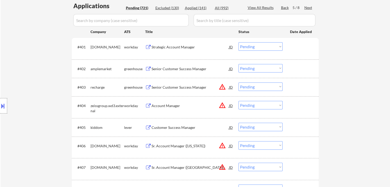
scroll to position [103, 0]
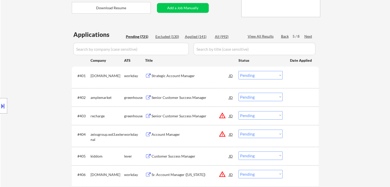
click at [310, 36] on div "Next" at bounding box center [308, 36] width 8 height 5
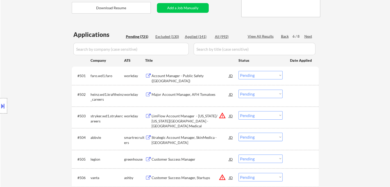
scroll to position [1174, 0]
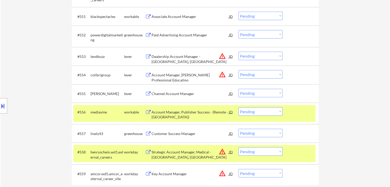
click at [269, 90] on select "Choose an option... Pending Applied Excluded (Questions) Excluded (Expired) Exc…" at bounding box center [261, 93] width 44 height 8
click at [239, 89] on select "Choose an option... Pending Applied Excluded (Questions) Excluded (Expired) Exc…" at bounding box center [261, 93] width 44 height 8
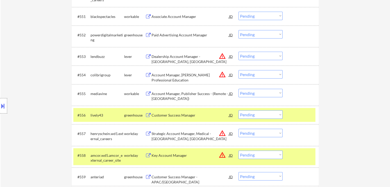
click at [22, 47] on div "Location Inclusions: [GEOGRAPHIC_DATA], [GEOGRAPHIC_DATA] [GEOGRAPHIC_DATA], [G…" at bounding box center [46, 106] width 92 height 149
click at [22, 46] on div "Location Inclusions: [GEOGRAPHIC_DATA], [GEOGRAPHIC_DATA] [GEOGRAPHIC_DATA], [G…" at bounding box center [46, 106] width 92 height 149
click at [23, 47] on div "Location Inclusions: [GEOGRAPHIC_DATA], [GEOGRAPHIC_DATA] [GEOGRAPHIC_DATA], [G…" at bounding box center [46, 106] width 92 height 149
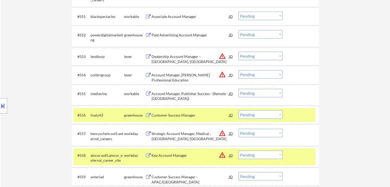
click at [25, 55] on div "Location Inclusions: [GEOGRAPHIC_DATA], [GEOGRAPHIC_DATA] [GEOGRAPHIC_DATA], [G…" at bounding box center [46, 106] width 92 height 149
click at [25, 56] on div "Location Inclusions: [GEOGRAPHIC_DATA], [GEOGRAPHIC_DATA] [GEOGRAPHIC_DATA], [G…" at bounding box center [46, 106] width 92 height 149
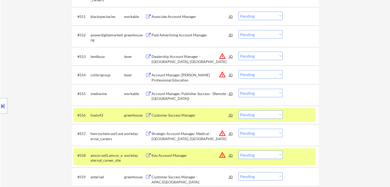
click at [25, 57] on div "Location Inclusions: [GEOGRAPHIC_DATA], [GEOGRAPHIC_DATA] [GEOGRAPHIC_DATA], [G…" at bounding box center [46, 106] width 92 height 149
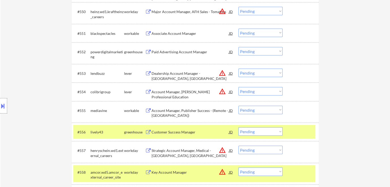
scroll to position [1149, 0]
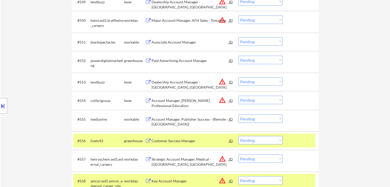
click at [23, 77] on div "Location Inclusions: [GEOGRAPHIC_DATA], [GEOGRAPHIC_DATA] [GEOGRAPHIC_DATA], [G…" at bounding box center [46, 106] width 92 height 149
click at [23, 76] on div "Location Inclusions: [GEOGRAPHIC_DATA], [GEOGRAPHIC_DATA] [GEOGRAPHIC_DATA], [G…" at bounding box center [46, 106] width 92 height 149
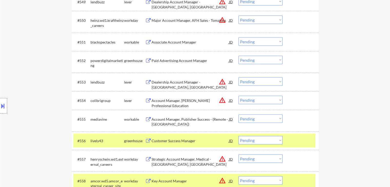
click at [23, 76] on div "Location Inclusions: [GEOGRAPHIC_DATA], [GEOGRAPHIC_DATA] [GEOGRAPHIC_DATA], [G…" at bounding box center [46, 106] width 92 height 149
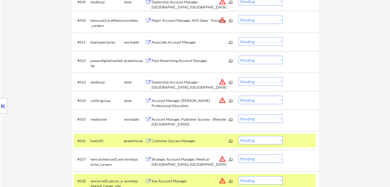
click at [23, 76] on div "Location Inclusions: [GEOGRAPHIC_DATA], [GEOGRAPHIC_DATA] [GEOGRAPHIC_DATA], [G…" at bounding box center [46, 106] width 92 height 149
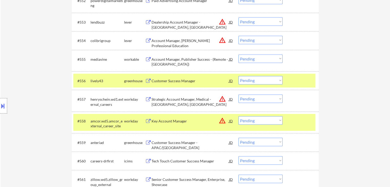
scroll to position [1200, 0]
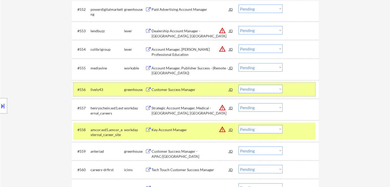
click at [304, 92] on div at bounding box center [301, 89] width 23 height 9
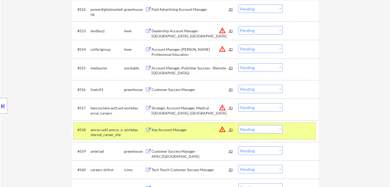
click at [303, 129] on div at bounding box center [301, 129] width 23 height 9
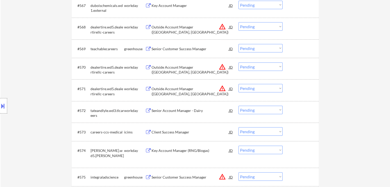
scroll to position [1508, 0]
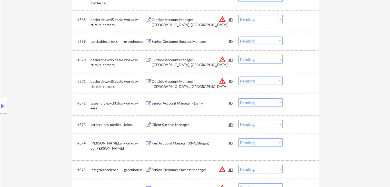
click at [177, 43] on div "Senior Customer Success Manager" at bounding box center [190, 41] width 77 height 5
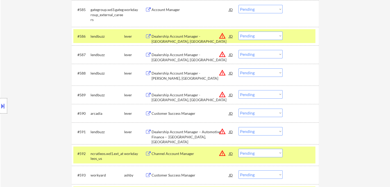
scroll to position [1944, 0]
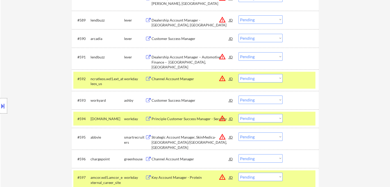
click at [177, 37] on div "Customer Success Manager" at bounding box center [190, 38] width 77 height 5
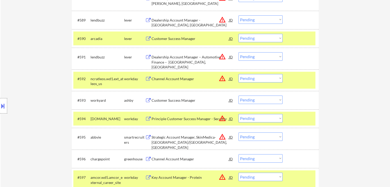
drag, startPoint x: 270, startPoint y: 36, endPoint x: 269, endPoint y: 41, distance: 5.3
click at [270, 36] on select "Choose an option... Pending Applied Excluded (Questions) Excluded (Expired) Exc…" at bounding box center [261, 38] width 44 height 8
click at [239, 34] on select "Choose an option... Pending Applied Excluded (Questions) Excluded (Expired) Exc…" at bounding box center [261, 38] width 44 height 8
click at [38, 77] on div "Location Inclusions: [GEOGRAPHIC_DATA], [GEOGRAPHIC_DATA] [GEOGRAPHIC_DATA], [G…" at bounding box center [46, 106] width 92 height 149
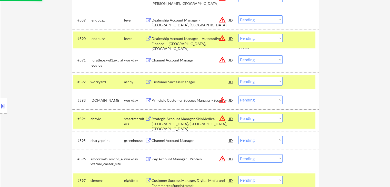
click at [38, 77] on div "Location Inclusions: [GEOGRAPHIC_DATA], [GEOGRAPHIC_DATA] [GEOGRAPHIC_DATA], [G…" at bounding box center [46, 106] width 92 height 149
drag, startPoint x: 26, startPoint y: 84, endPoint x: 29, endPoint y: 83, distance: 4.0
click at [26, 84] on div "Location Inclusions: [GEOGRAPHIC_DATA], [GEOGRAPHIC_DATA] [GEOGRAPHIC_DATA], [G…" at bounding box center [46, 106] width 92 height 149
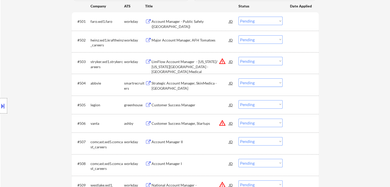
scroll to position [71, 0]
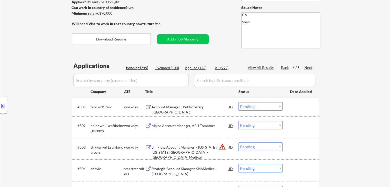
click at [27, 80] on div "Location Inclusions: [GEOGRAPHIC_DATA], [GEOGRAPHIC_DATA] [GEOGRAPHIC_DATA], [G…" at bounding box center [46, 106] width 92 height 149
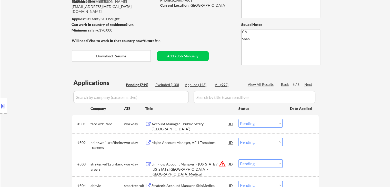
scroll to position [46, 0]
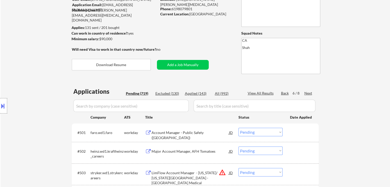
click at [301, 95] on div "6 / 8" at bounding box center [299, 93] width 12 height 5
click at [305, 93] on div "Next" at bounding box center [308, 93] width 8 height 5
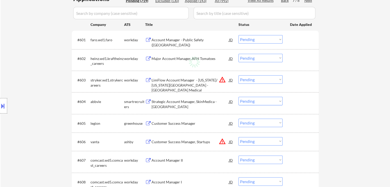
scroll to position [148, 0]
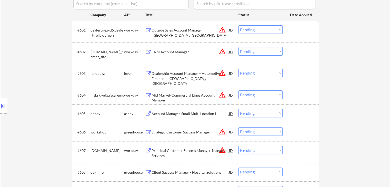
click at [26, 54] on div "Location Inclusions: [GEOGRAPHIC_DATA], [GEOGRAPHIC_DATA] [GEOGRAPHIC_DATA], [G…" at bounding box center [46, 106] width 92 height 149
click at [35, 47] on div "Location Inclusions: [GEOGRAPHIC_DATA], [GEOGRAPHIC_DATA] [GEOGRAPHIC_DATA], [G…" at bounding box center [46, 106] width 92 height 149
click at [35, 46] on div "Location Inclusions: [GEOGRAPHIC_DATA], [GEOGRAPHIC_DATA] [GEOGRAPHIC_DATA], [G…" at bounding box center [46, 106] width 92 height 149
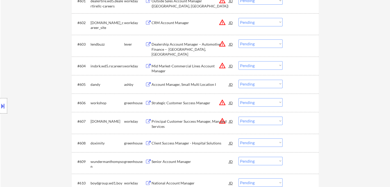
scroll to position [200, 0]
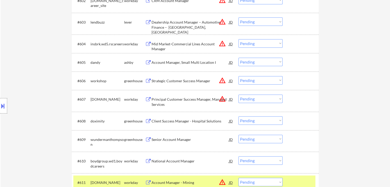
click at [177, 61] on div "Account Manager, Small Multi Location I" at bounding box center [190, 62] width 77 height 5
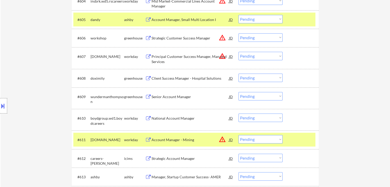
scroll to position [251, 0]
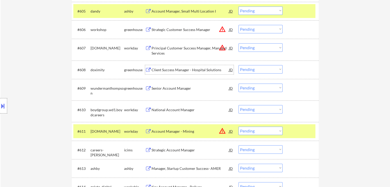
click at [172, 68] on div "Client Success Manager - Hospital Solutions" at bounding box center [190, 69] width 77 height 5
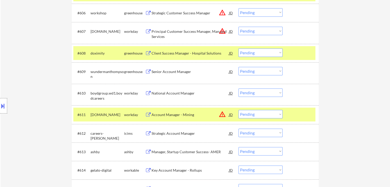
scroll to position [277, 0]
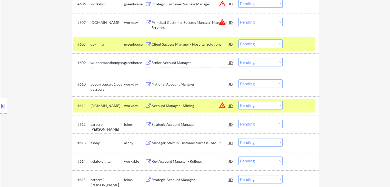
click at [163, 62] on div "Senior Account Manager" at bounding box center [190, 62] width 77 height 5
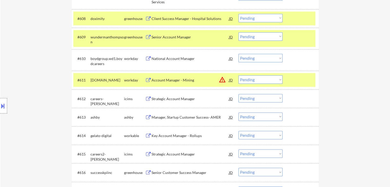
scroll to position [328, 0]
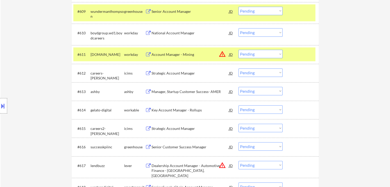
click at [171, 93] on div "Manager, Startup Customer Success- AMER" at bounding box center [190, 91] width 77 height 5
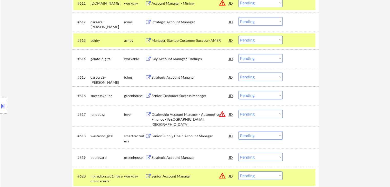
click at [174, 93] on div "Senior Customer Success Manager" at bounding box center [190, 95] width 77 height 9
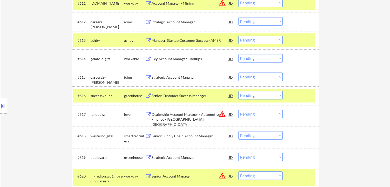
scroll to position [405, 0]
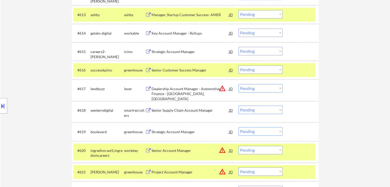
click at [181, 110] on div "Senior Supply Chain Account Manager" at bounding box center [190, 110] width 77 height 5
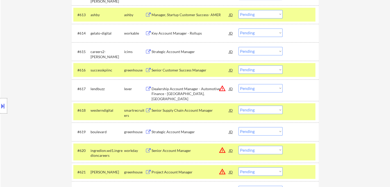
click at [181, 127] on div "Strategic Account Manager" at bounding box center [190, 131] width 77 height 9
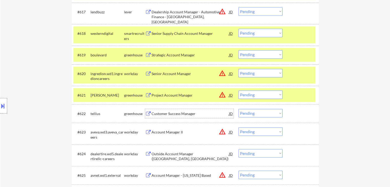
click at [177, 112] on div "Customer Success Manager" at bounding box center [190, 113] width 77 height 5
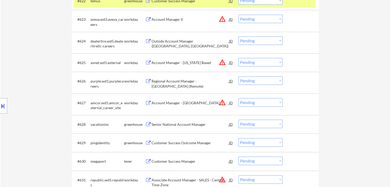
scroll to position [610, 0]
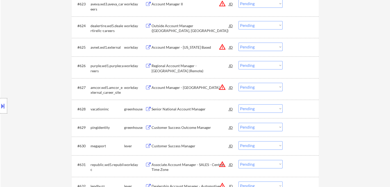
click at [165, 109] on div "Senior National Account Manager" at bounding box center [190, 109] width 77 height 5
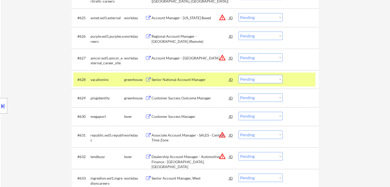
scroll to position [661, 0]
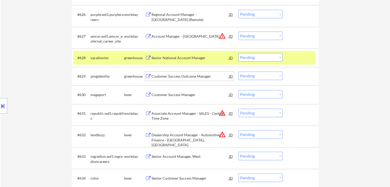
click at [165, 77] on div "Customer Success Outcome Manager" at bounding box center [190, 76] width 77 height 5
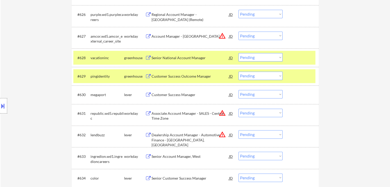
click at [166, 94] on div "Customer Success Manager" at bounding box center [190, 94] width 77 height 5
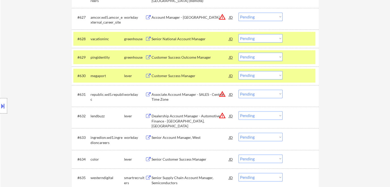
scroll to position [713, 0]
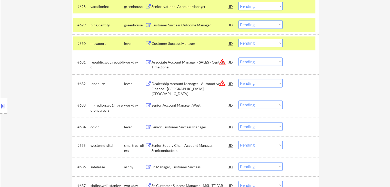
click at [166, 125] on div "Senior Customer Success Manager" at bounding box center [190, 127] width 77 height 5
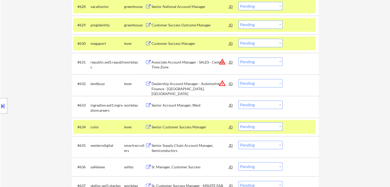
scroll to position [168, 0]
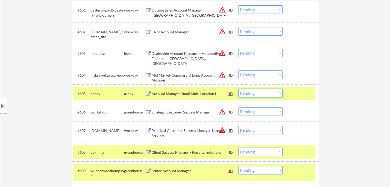
click at [271, 93] on select "Choose an option... Pending Applied Excluded (Questions) Excluded (Expired) Exc…" at bounding box center [261, 93] width 44 height 8
click at [239, 89] on select "Choose an option... Pending Applied Excluded (Questions) Excluded (Expired) Exc…" at bounding box center [261, 93] width 44 height 8
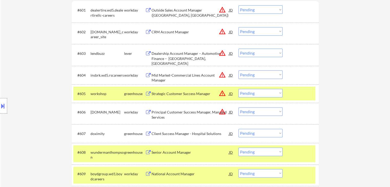
click at [35, 62] on div "Location Inclusions: [GEOGRAPHIC_DATA], [GEOGRAPHIC_DATA] [GEOGRAPHIC_DATA], [G…" at bounding box center [46, 106] width 92 height 149
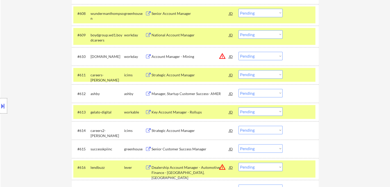
drag, startPoint x: 275, startPoint y: 92, endPoint x: 272, endPoint y: 95, distance: 4.5
click at [275, 92] on select "Choose an option... Pending Applied Excluded (Questions) Excluded (Expired) Exc…" at bounding box center [261, 93] width 44 height 8
click at [239, 89] on select "Choose an option... Pending Applied Excluded (Questions) Excluded (Expired) Exc…" at bounding box center [261, 93] width 44 height 8
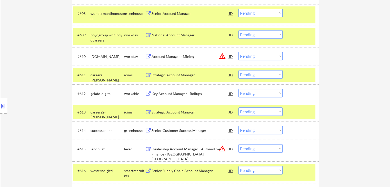
click at [28, 82] on div "Location Inclusions: [GEOGRAPHIC_DATA], [GEOGRAPHIC_DATA] [GEOGRAPHIC_DATA], [G…" at bounding box center [46, 106] width 92 height 149
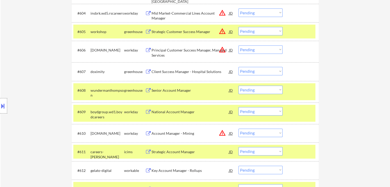
click at [1, 107] on button at bounding box center [3, 106] width 6 height 8
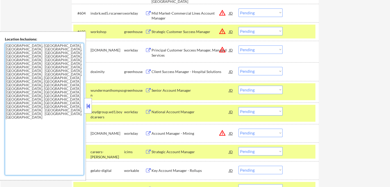
drag, startPoint x: 43, startPoint y: 51, endPoint x: 22, endPoint y: 56, distance: 21.0
click at [22, 56] on textarea "[GEOGRAPHIC_DATA], [GEOGRAPHIC_DATA], [GEOGRAPHIC_DATA] [GEOGRAPHIC_DATA], [GEO…" at bounding box center [44, 109] width 79 height 132
click at [41, 71] on textarea "[GEOGRAPHIC_DATA], [GEOGRAPHIC_DATA], [GEOGRAPHIC_DATA] [GEOGRAPHIC_DATA], [GEO…" at bounding box center [44, 109] width 79 height 132
drag, startPoint x: 87, startPoint y: 102, endPoint x: 83, endPoint y: 99, distance: 5.7
click at [87, 102] on button at bounding box center [88, 106] width 6 height 8
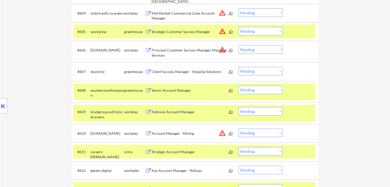
click at [46, 42] on div "Location Inclusions: [GEOGRAPHIC_DATA], [GEOGRAPHIC_DATA] [GEOGRAPHIC_DATA], [G…" at bounding box center [46, 106] width 92 height 149
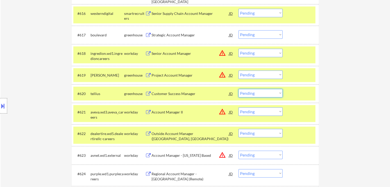
drag, startPoint x: 256, startPoint y: 94, endPoint x: 255, endPoint y: 96, distance: 3.0
click at [256, 94] on select "Choose an option... Pending Applied Excluded (Questions) Excluded (Expired) Exc…" at bounding box center [261, 93] width 44 height 8
click at [239, 89] on select "Choose an option... Pending Applied Excluded (Questions) Excluded (Expired) Exc…" at bounding box center [261, 93] width 44 height 8
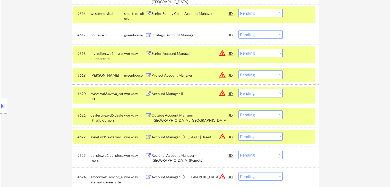
click at [249, 35] on select "Choose an option... Pending Applied Excluded (Questions) Excluded (Expired) Exc…" at bounding box center [261, 34] width 44 height 8
click at [239, 30] on select "Choose an option... Pending Applied Excluded (Questions) Excluded (Expired) Exc…" at bounding box center [261, 34] width 44 height 8
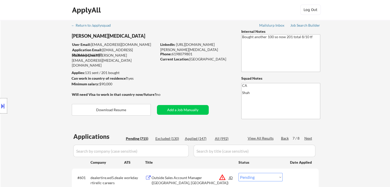
scroll to position [0, 0]
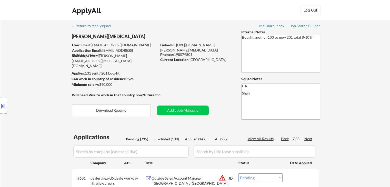
click at [39, 96] on div "Location Inclusions: [GEOGRAPHIC_DATA], [GEOGRAPHIC_DATA] [GEOGRAPHIC_DATA], [G…" at bounding box center [46, 106] width 92 height 149
click at [42, 86] on div "Location Inclusions: [GEOGRAPHIC_DATA], [GEOGRAPHIC_DATA] [GEOGRAPHIC_DATA], [G…" at bounding box center [46, 106] width 92 height 149
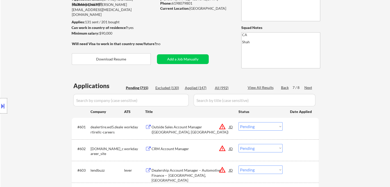
click at [45, 75] on div "Location Inclusions: [GEOGRAPHIC_DATA], [GEOGRAPHIC_DATA] [GEOGRAPHIC_DATA], [G…" at bounding box center [46, 106] width 92 height 149
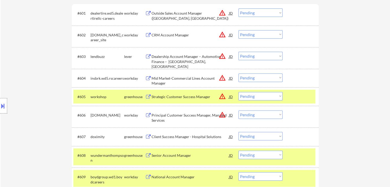
scroll to position [51, 0]
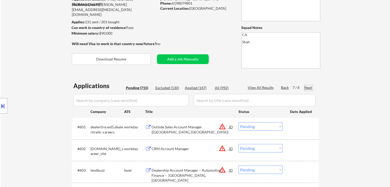
click at [310, 87] on div "Next" at bounding box center [308, 87] width 8 height 5
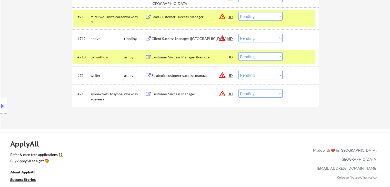
scroll to position [333, 0]
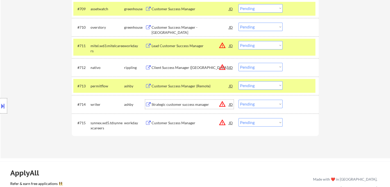
click at [182, 106] on div "Strategic customer success manager" at bounding box center [190, 104] width 77 height 5
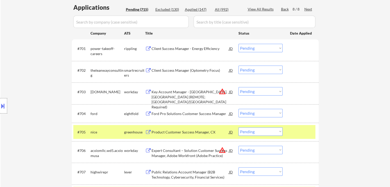
scroll to position [103, 0]
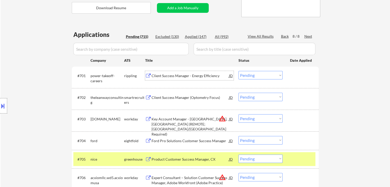
click at [175, 76] on div "Client Success Manager - Energy Efficiency" at bounding box center [190, 75] width 77 height 5
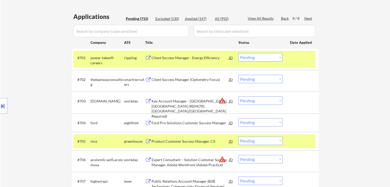
scroll to position [128, 0]
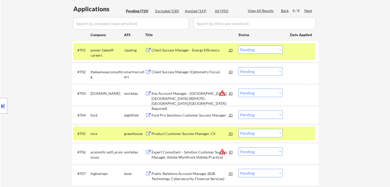
click at [183, 73] on div "Client Success Manager (Optometry Focus)" at bounding box center [190, 72] width 77 height 5
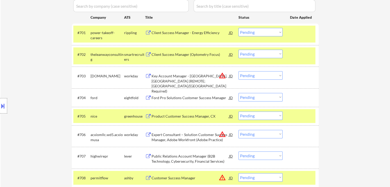
scroll to position [154, 0]
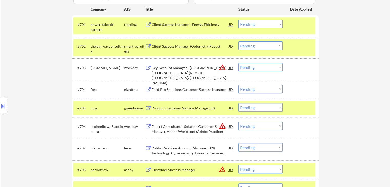
click at [263, 45] on select "Choose an option... Pending Applied Excluded (Questions) Excluded (Expired) Exc…" at bounding box center [261, 46] width 44 height 8
click at [239, 42] on select "Choose an option... Pending Applied Excluded (Questions) Excluded (Expired) Exc…" at bounding box center [261, 46] width 44 height 8
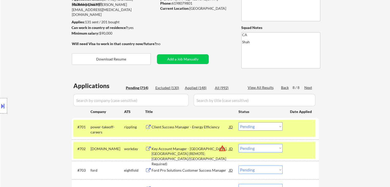
scroll to position [0, 0]
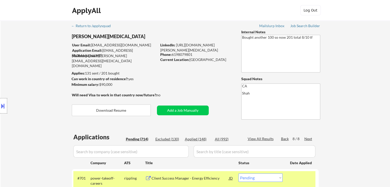
drag, startPoint x: 221, startPoint y: 120, endPoint x: 198, endPoint y: 137, distance: 28.3
click at [13, 68] on div "Location Inclusions: [GEOGRAPHIC_DATA], [GEOGRAPHIC_DATA] [GEOGRAPHIC_DATA], [G…" at bounding box center [46, 106] width 92 height 149
click at [64, 115] on div "Location Inclusions: [GEOGRAPHIC_DATA], [GEOGRAPHIC_DATA] [GEOGRAPHIC_DATA], [G…" at bounding box center [46, 106] width 92 height 149
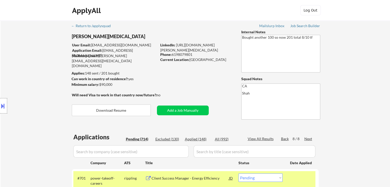
click at [25, 80] on div "Location Inclusions: [GEOGRAPHIC_DATA], [GEOGRAPHIC_DATA] [GEOGRAPHIC_DATA], [G…" at bounding box center [46, 106] width 92 height 149
